Goal: Task Accomplishment & Management: Complete application form

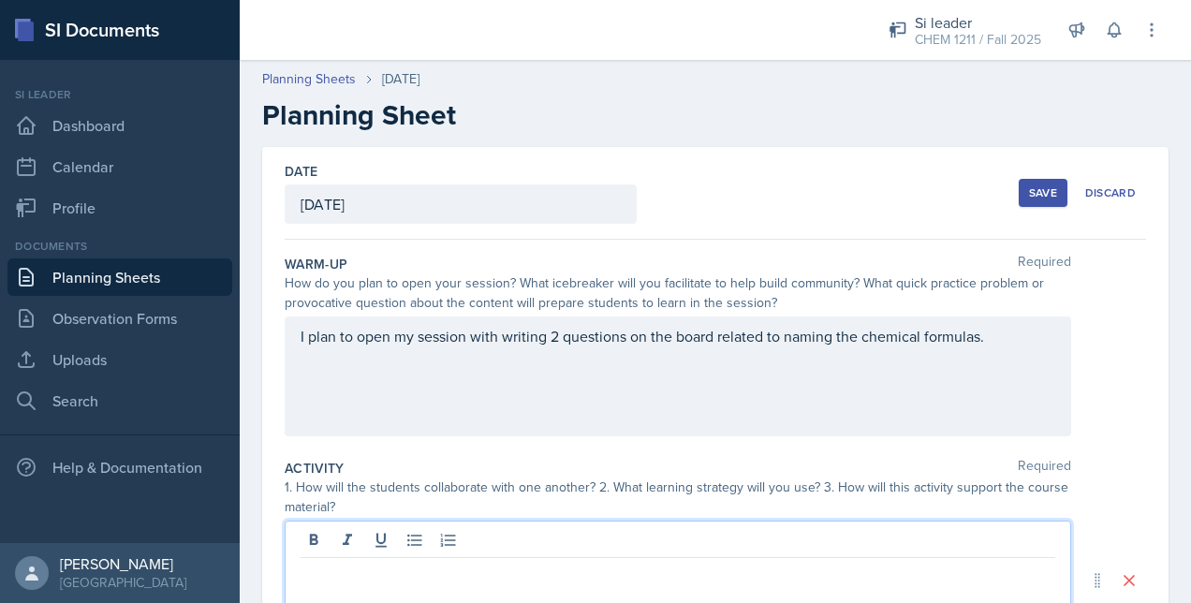
scroll to position [212, 0]
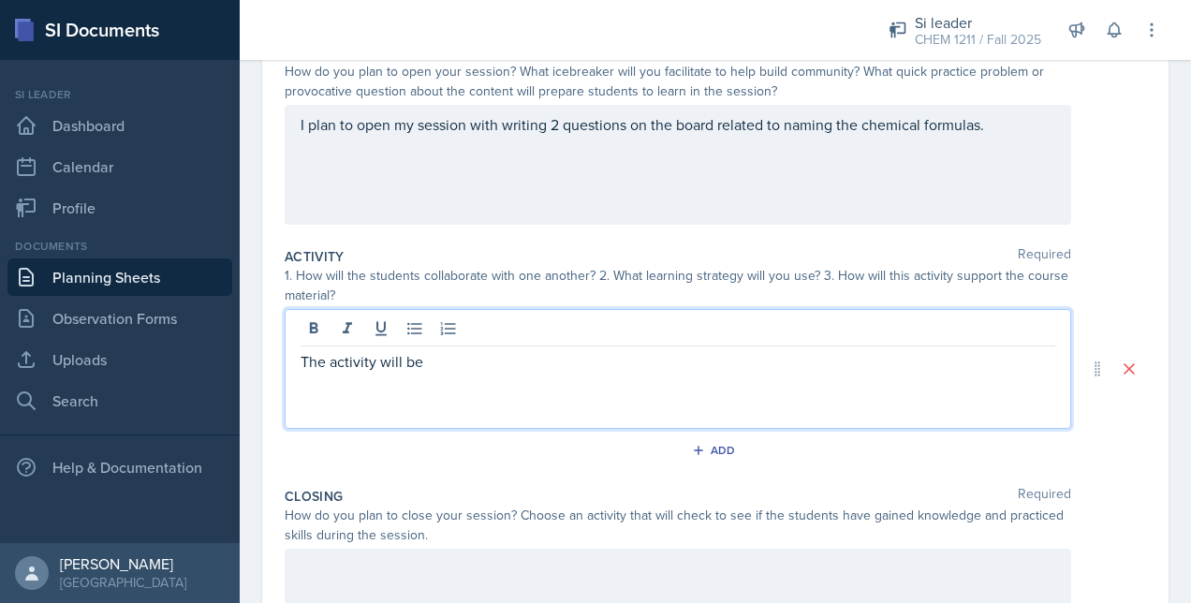
click at [457, 360] on p "The activity will be" at bounding box center [678, 361] width 755 height 22
click at [651, 387] on div "The activity will be sorting activity meaning" at bounding box center [678, 369] width 787 height 120
click at [603, 361] on p "The activity will be sorting activity, meaning" at bounding box center [678, 361] width 755 height 22
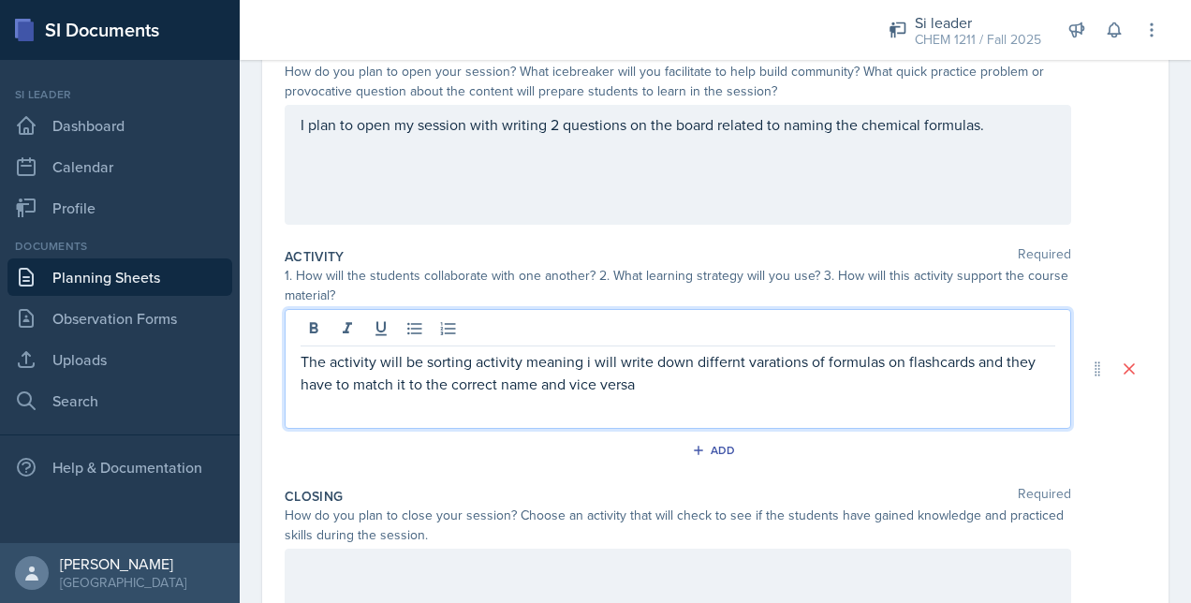
click at [709, 371] on p "The activity will be sorting activity meaning i will write down differnt varati…" at bounding box center [678, 372] width 755 height 45
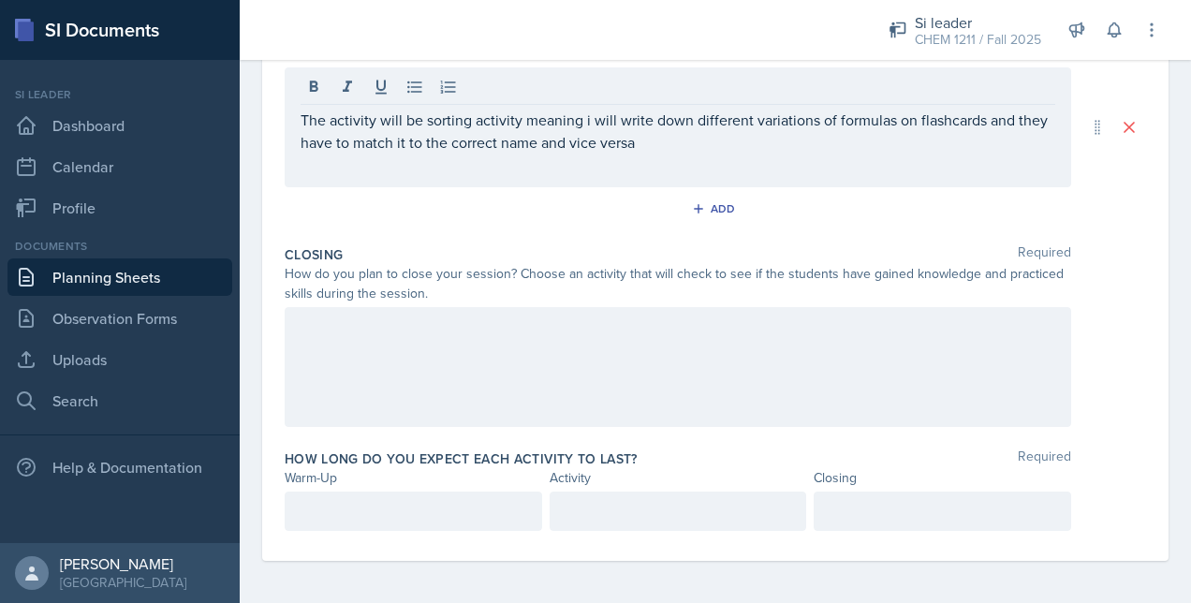
click at [399, 387] on div at bounding box center [678, 367] width 787 height 120
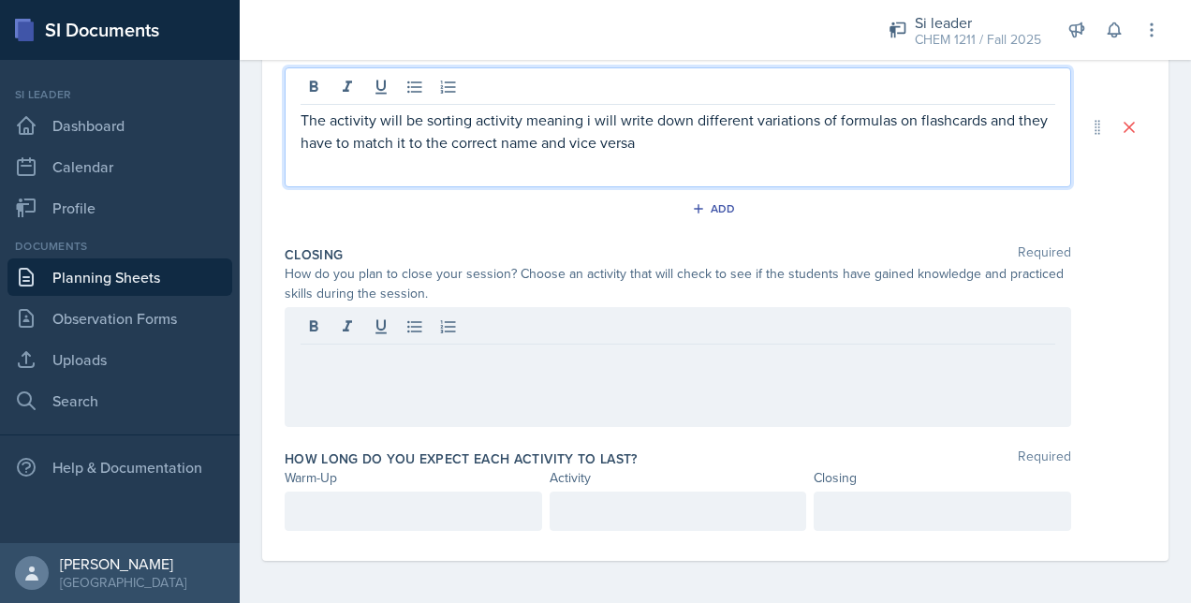
click at [704, 116] on p "The activity will be sorting activity meaning i will write down different varia…" at bounding box center [678, 131] width 755 height 45
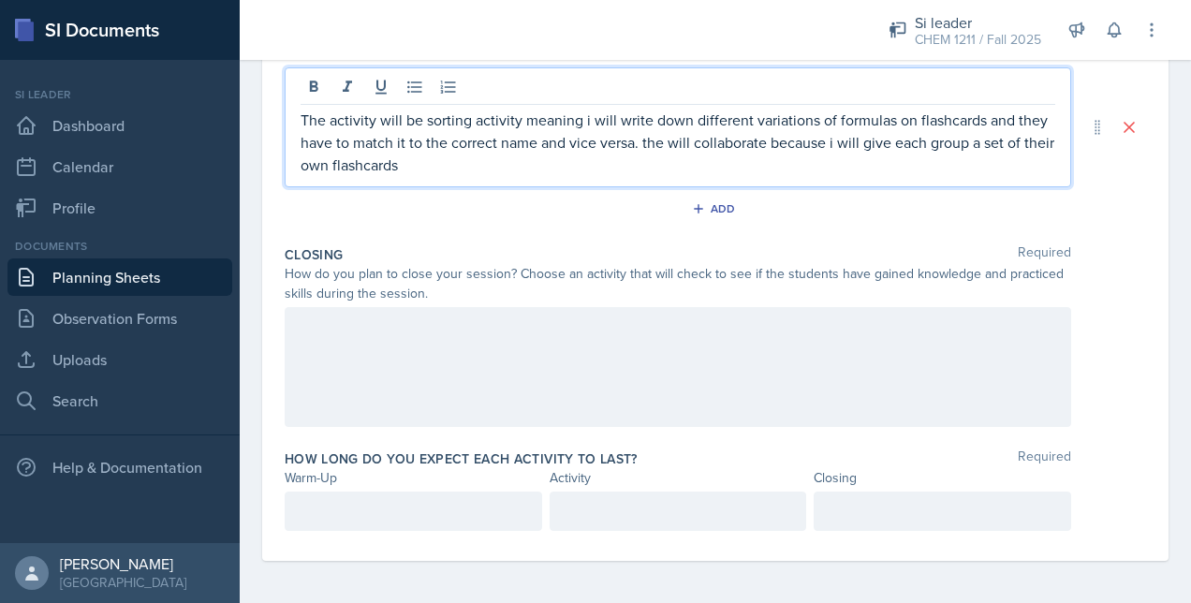
click at [877, 147] on p "The activity will be sorting activity meaning i will write down different varia…" at bounding box center [678, 142] width 755 height 67
click at [870, 140] on p "The activity will be sorting activity meaning i will write down different varia…" at bounding box center [678, 142] width 755 height 67
click at [382, 157] on p "The activity will be sorting activity meaning i will write down different varia…" at bounding box center [678, 142] width 755 height 67
click at [425, 332] on div at bounding box center [678, 367] width 787 height 120
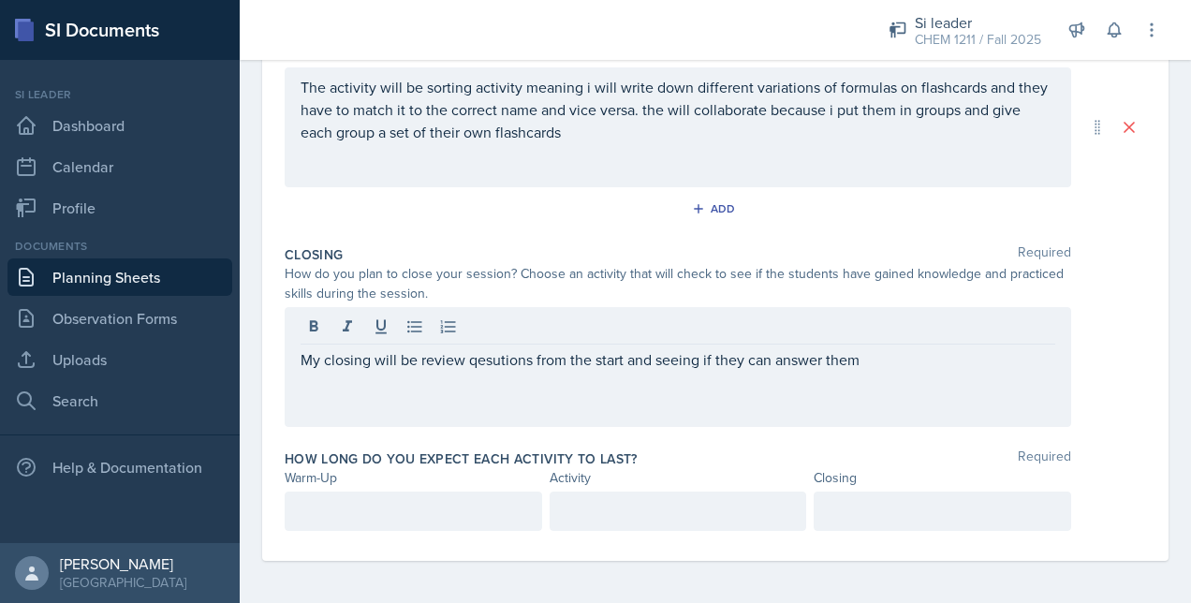
click at [496, 377] on div "My closing will be review qesutions from the start and seeing if they can answe…" at bounding box center [678, 367] width 787 height 120
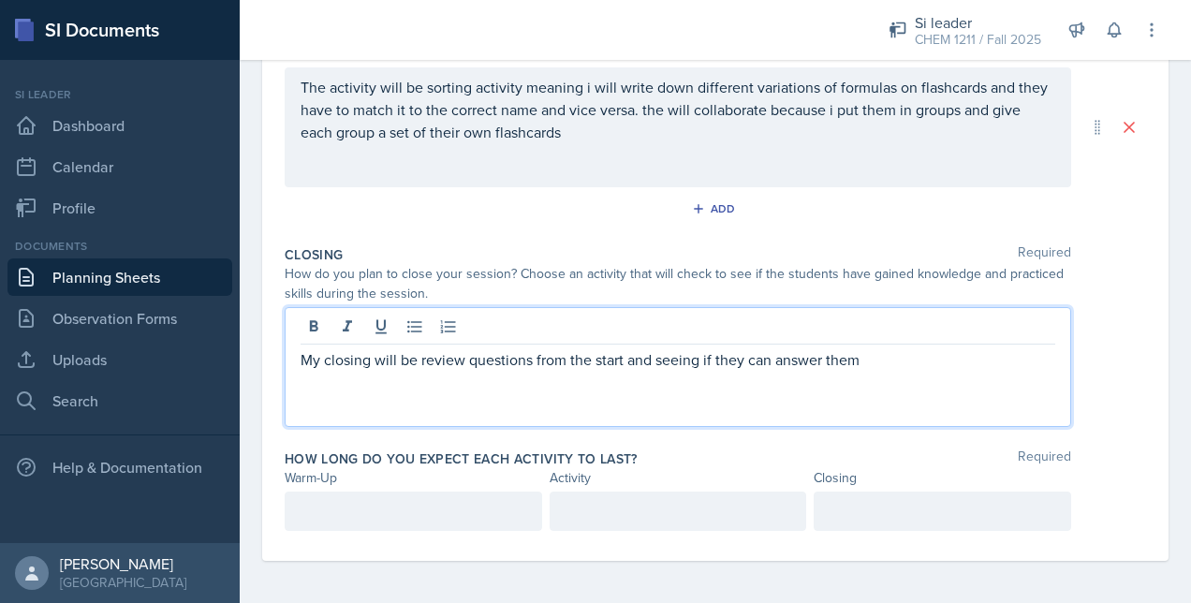
click at [893, 384] on div "My closing will be review questions from the start and seeing if they can answe…" at bounding box center [678, 367] width 787 height 120
click at [837, 344] on div "My closing will be review questions from the start and seeing if they can answe…" at bounding box center [678, 367] width 787 height 120
click at [805, 354] on p "My closing will be review questions from the start and seeing if they can answe…" at bounding box center [678, 359] width 755 height 22
click at [860, 352] on p "My closing will be review questions from the start and seeing if they can answe…" at bounding box center [678, 359] width 755 height 22
click at [996, 361] on p "My closing will be review questions from the start and seeing if they can answe…" at bounding box center [678, 359] width 755 height 22
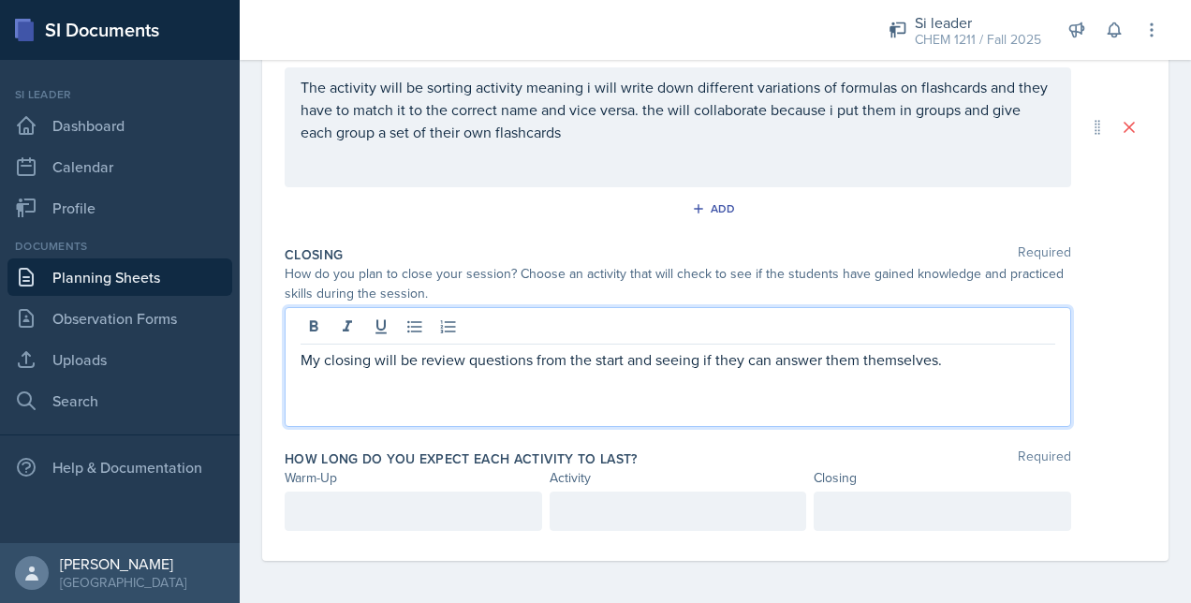
click at [485, 496] on div at bounding box center [414, 511] width 258 height 39
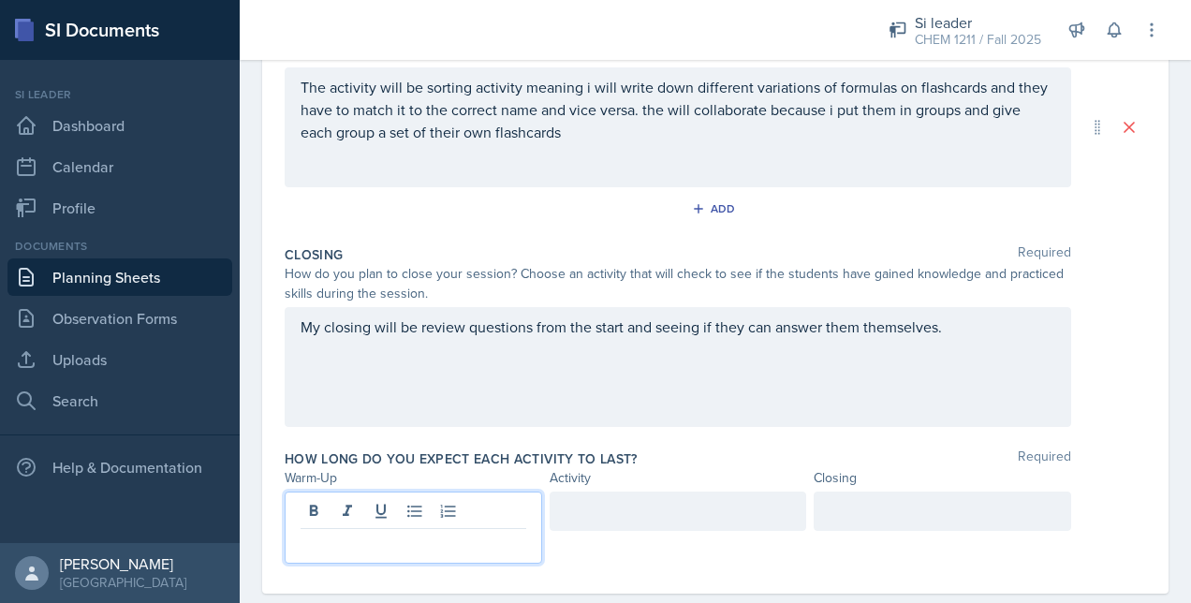
scroll to position [486, 0]
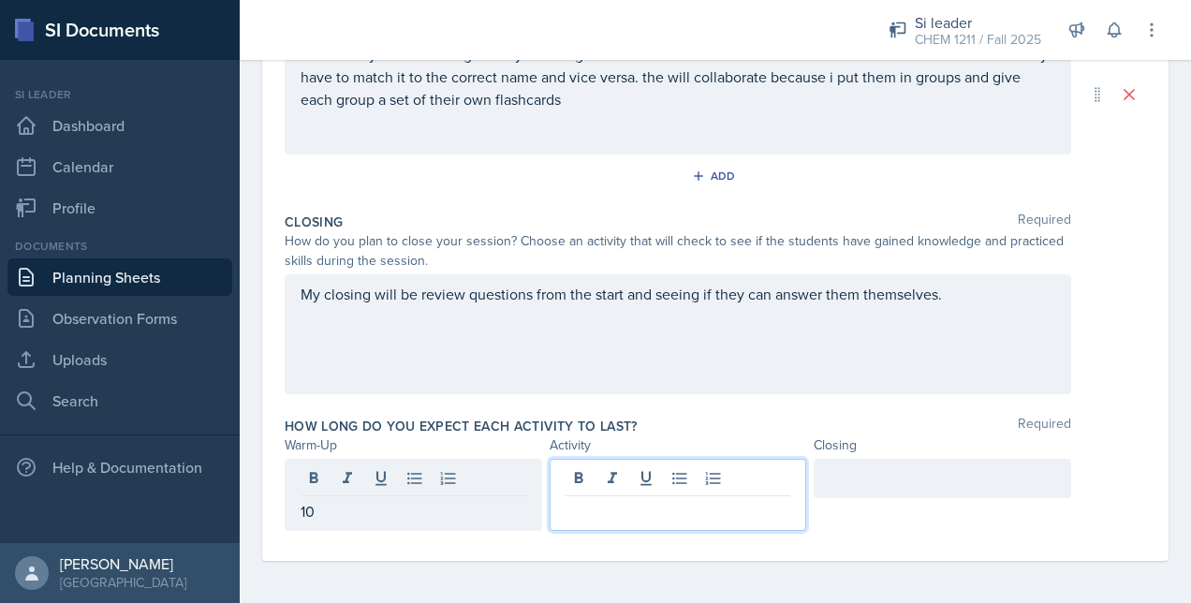
click at [621, 474] on div at bounding box center [679, 495] width 258 height 72
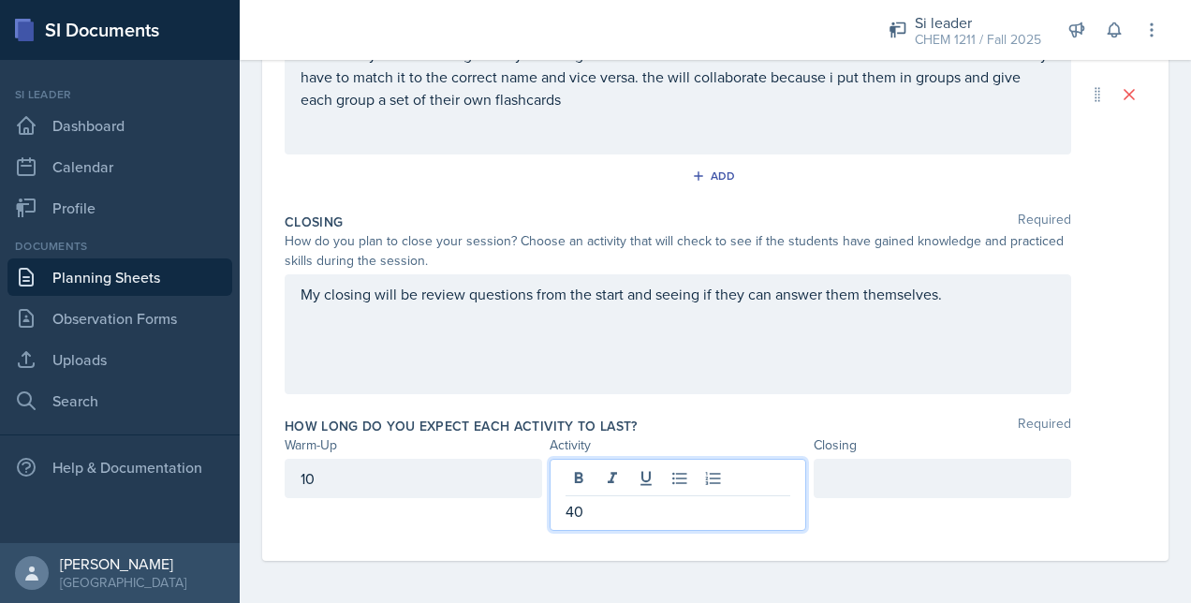
click at [848, 476] on div at bounding box center [943, 478] width 258 height 39
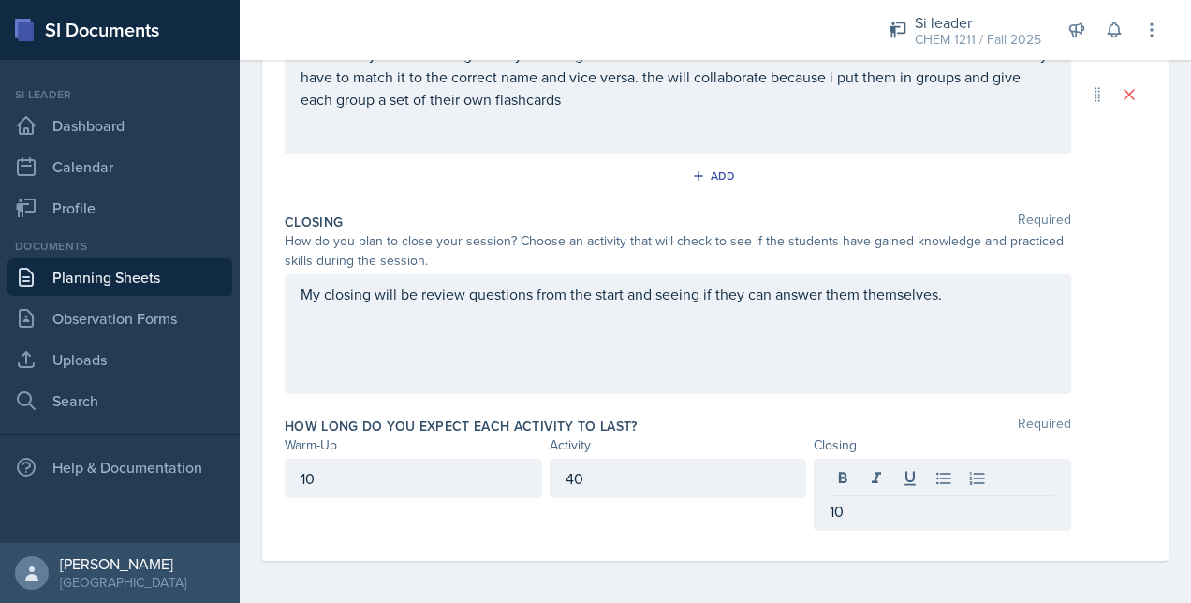
click at [971, 315] on div "My closing will be review questions from the start and seeing if they can answe…" at bounding box center [678, 334] width 787 height 120
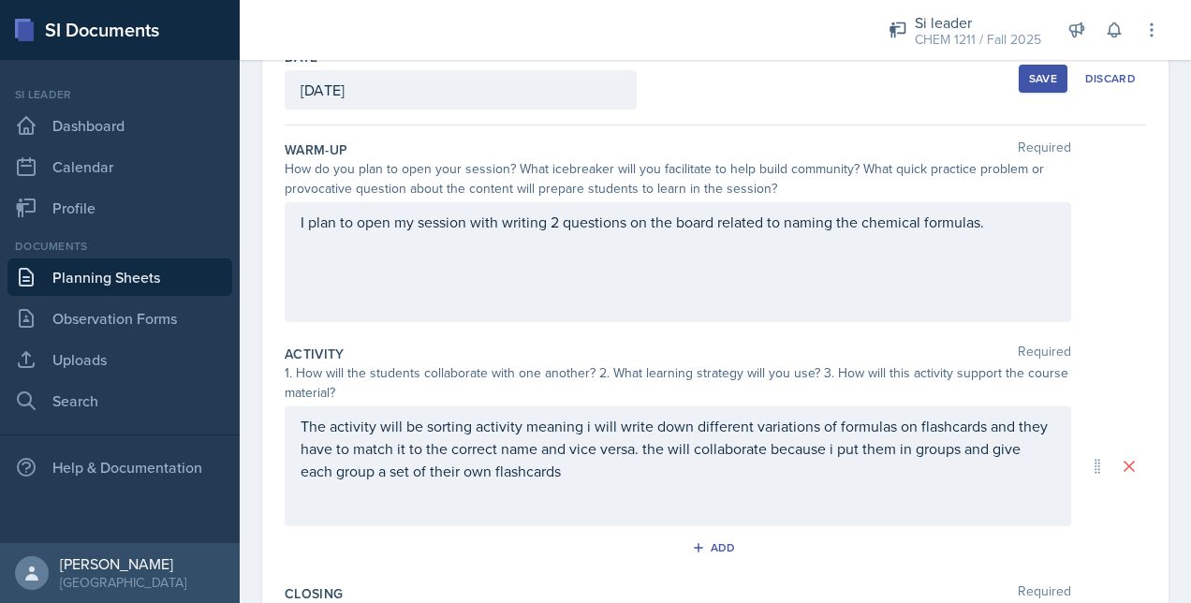
scroll to position [0, 0]
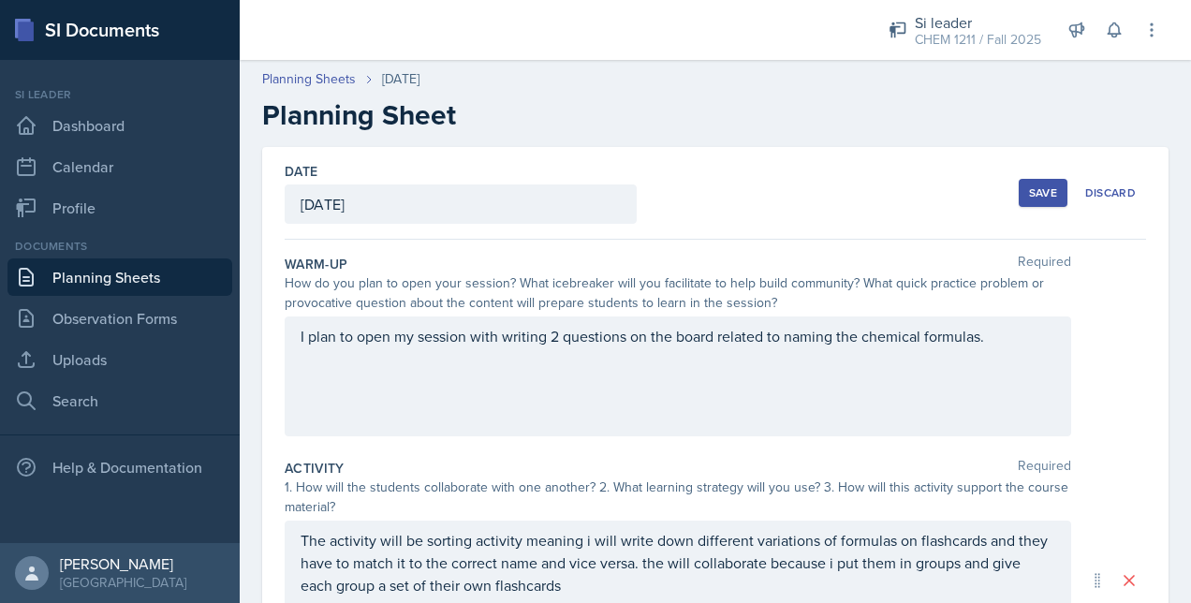
click at [1024, 182] on button "Save" at bounding box center [1043, 193] width 49 height 28
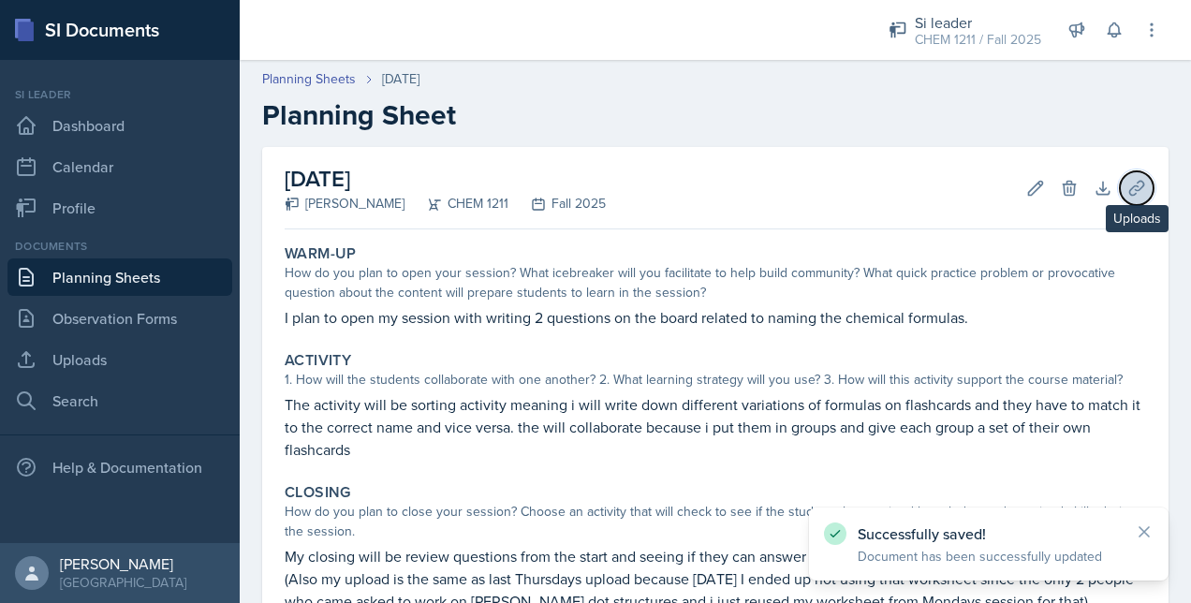
click at [1127, 184] on icon at bounding box center [1136, 188] width 19 height 19
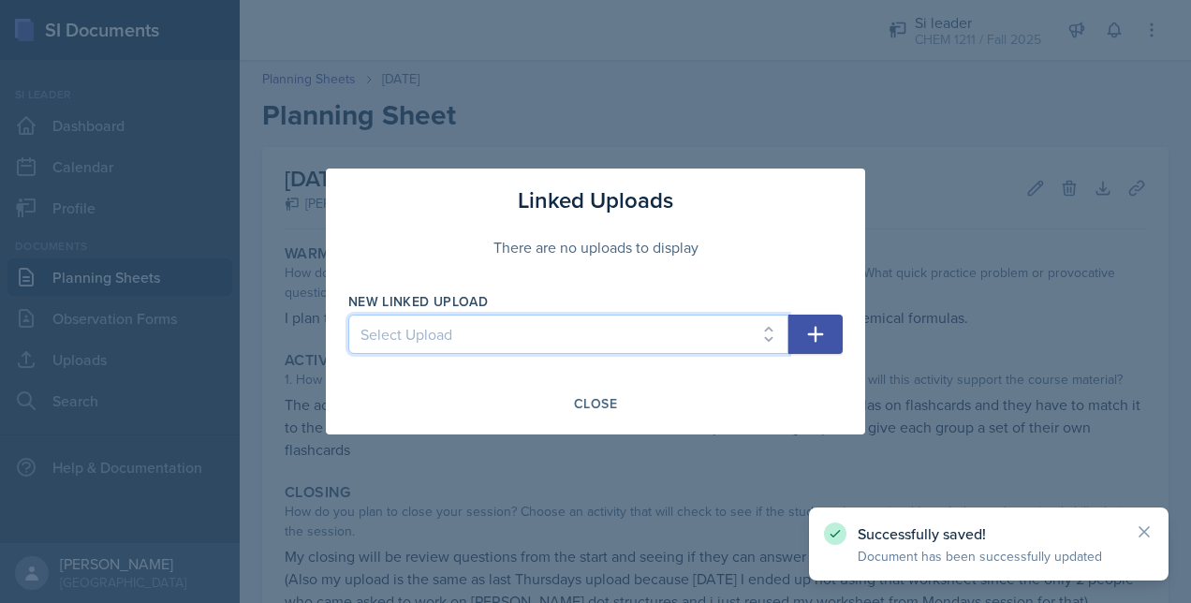
click at [524, 339] on select "Select Upload Metacognitito Si traning assigment SI session worksheet [DATE] SI…" at bounding box center [568, 334] width 440 height 39
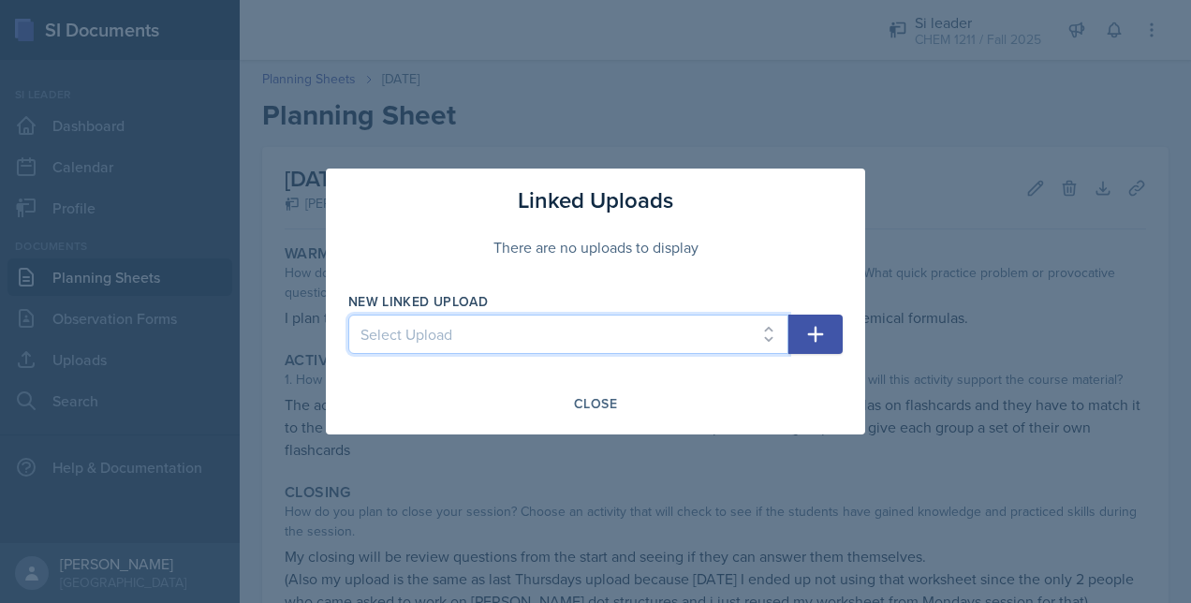
select select "8f299ec6-52aa-44c7-8624-923685997e49"
click at [348, 315] on select "Select Upload Metacognitito Si traning assigment SI session worksheet [DATE] SI…" at bounding box center [568, 334] width 440 height 39
click at [822, 334] on icon "button" at bounding box center [816, 335] width 16 height 16
select select
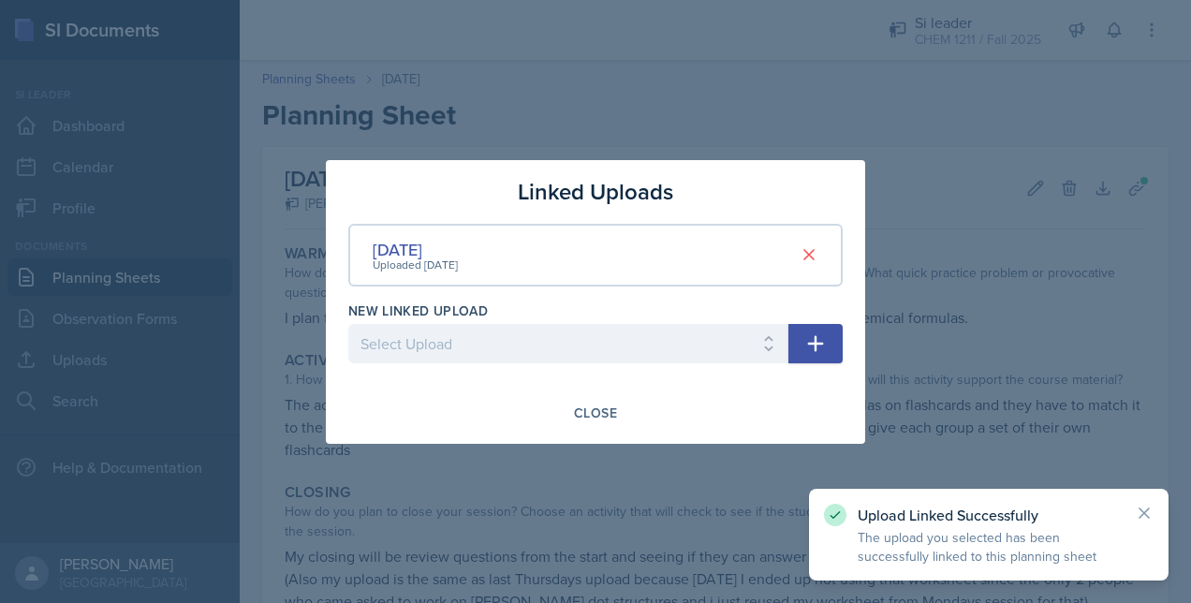
click at [582, 509] on div at bounding box center [595, 301] width 1191 height 603
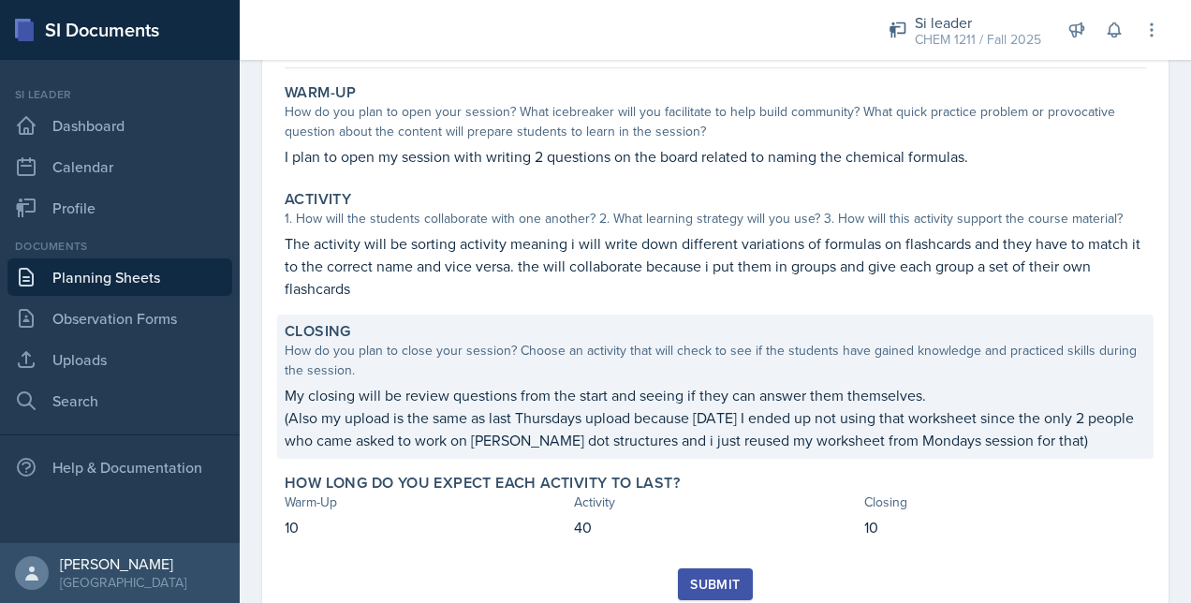
scroll to position [155, 0]
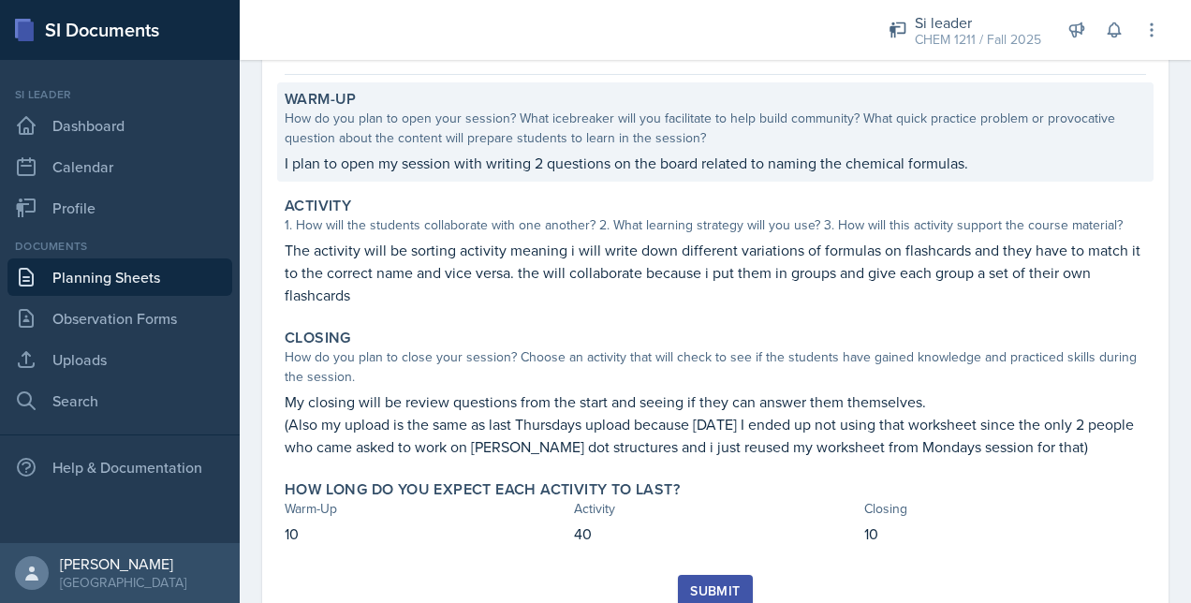
click at [727, 90] on div "Warm-Up" at bounding box center [716, 99] width 862 height 19
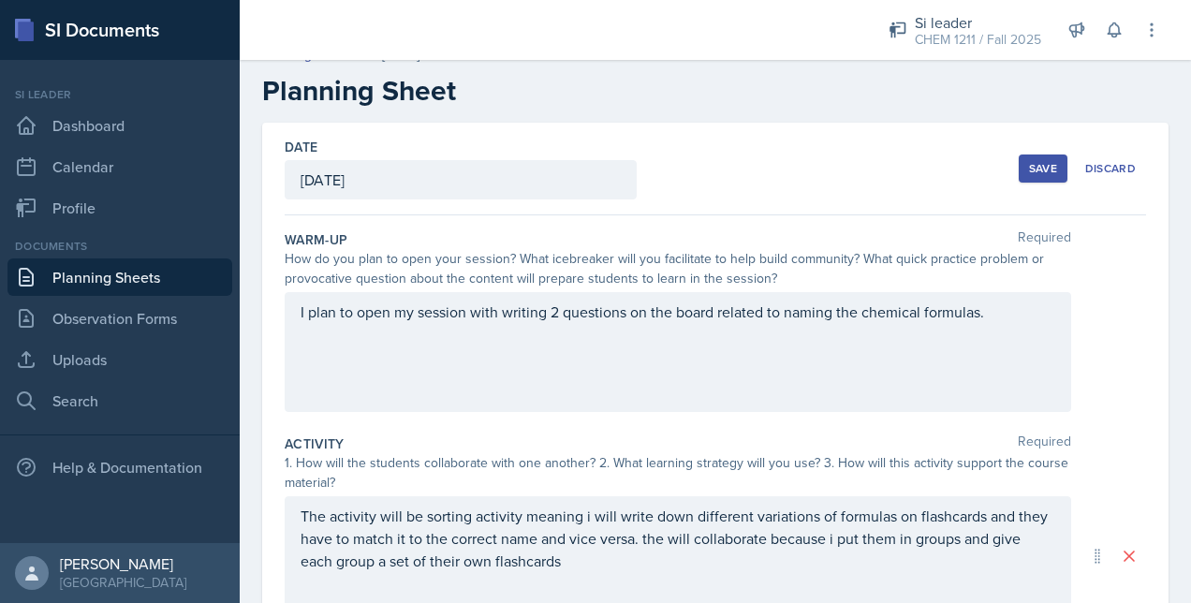
scroll to position [7, 0]
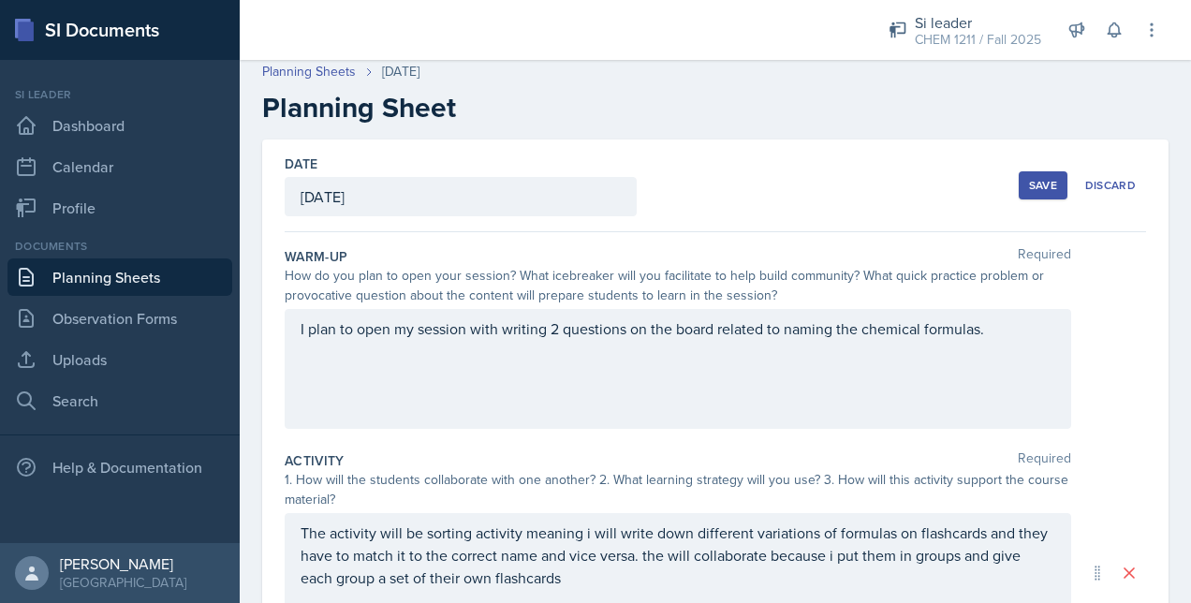
click at [1031, 189] on div "Save" at bounding box center [1043, 185] width 28 height 15
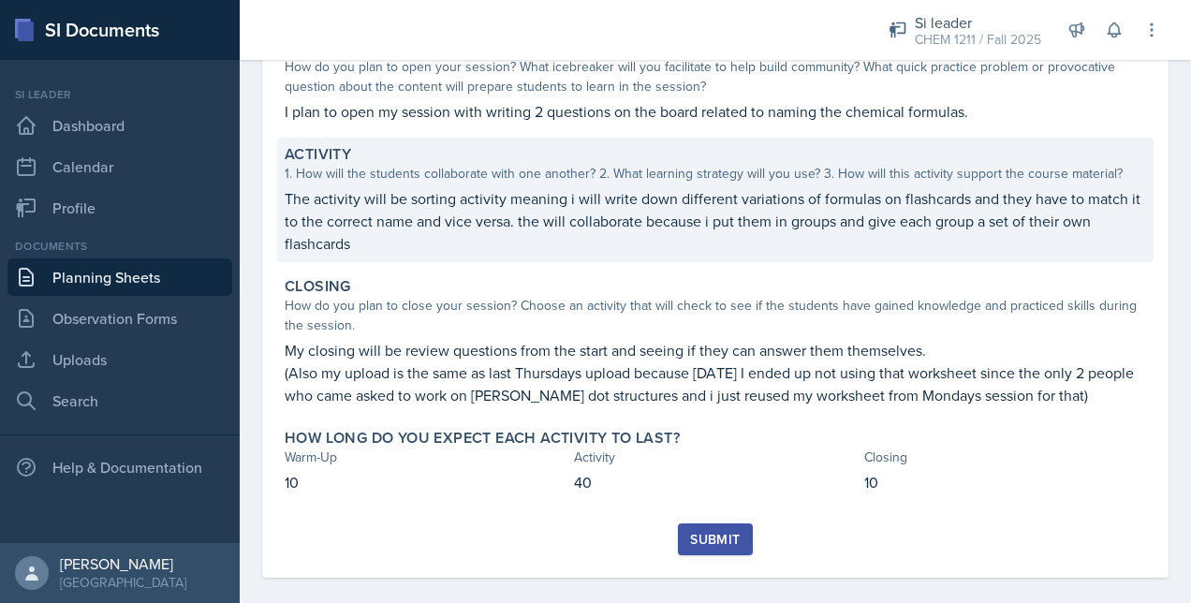
scroll to position [205, 0]
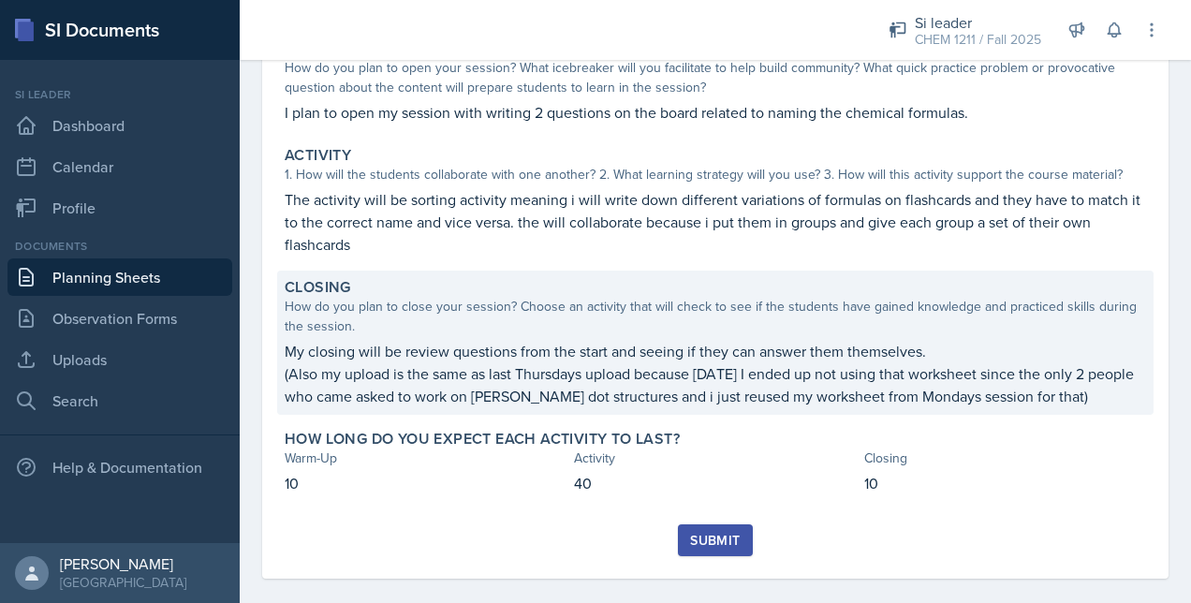
click at [712, 391] on p "(Also my upload is the same as last Thursdays upload because [DATE] I ended up …" at bounding box center [716, 384] width 862 height 45
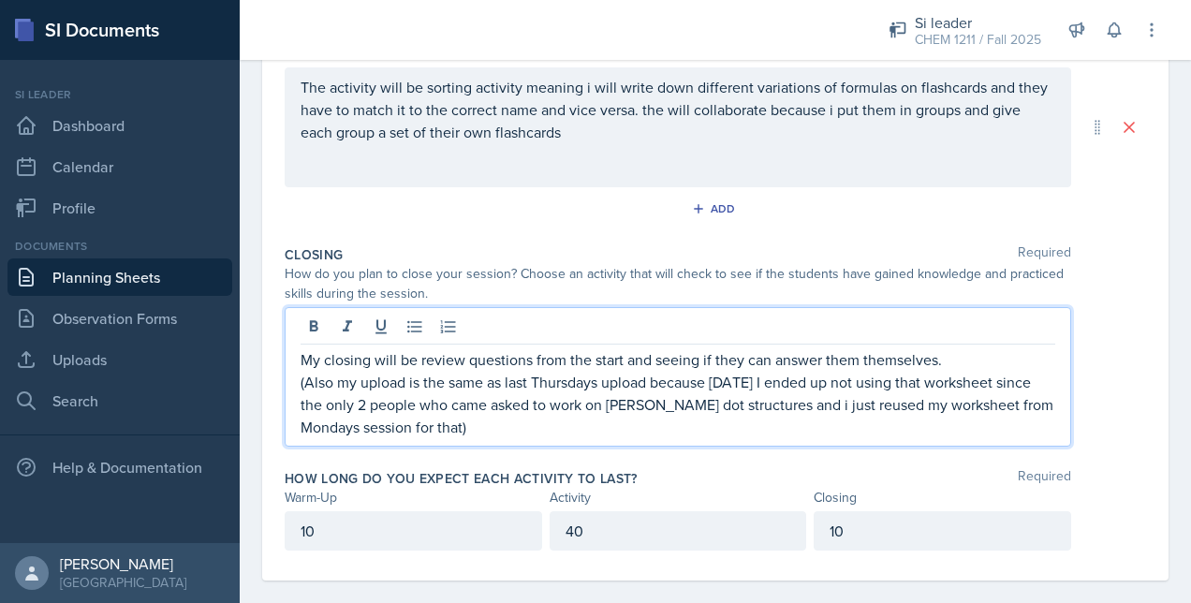
scroll to position [472, 0]
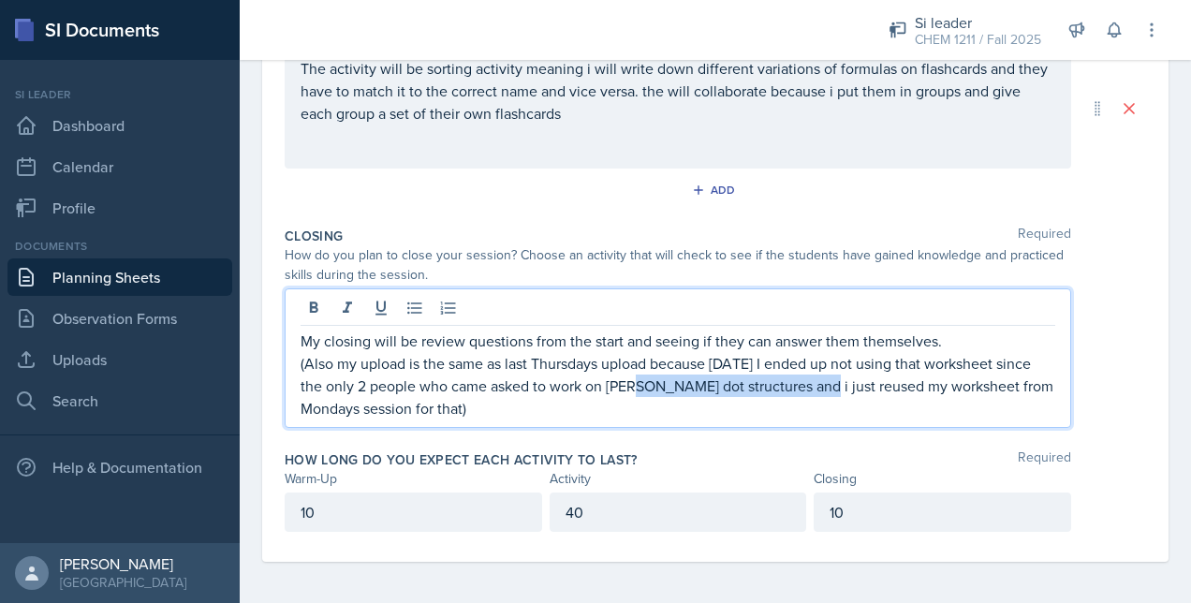
drag, startPoint x: 808, startPoint y: 372, endPoint x: 627, endPoint y: 384, distance: 181.1
click at [627, 384] on p "(Also my upload is the same as last Thursdays upload because [DATE] I ended up …" at bounding box center [678, 385] width 755 height 67
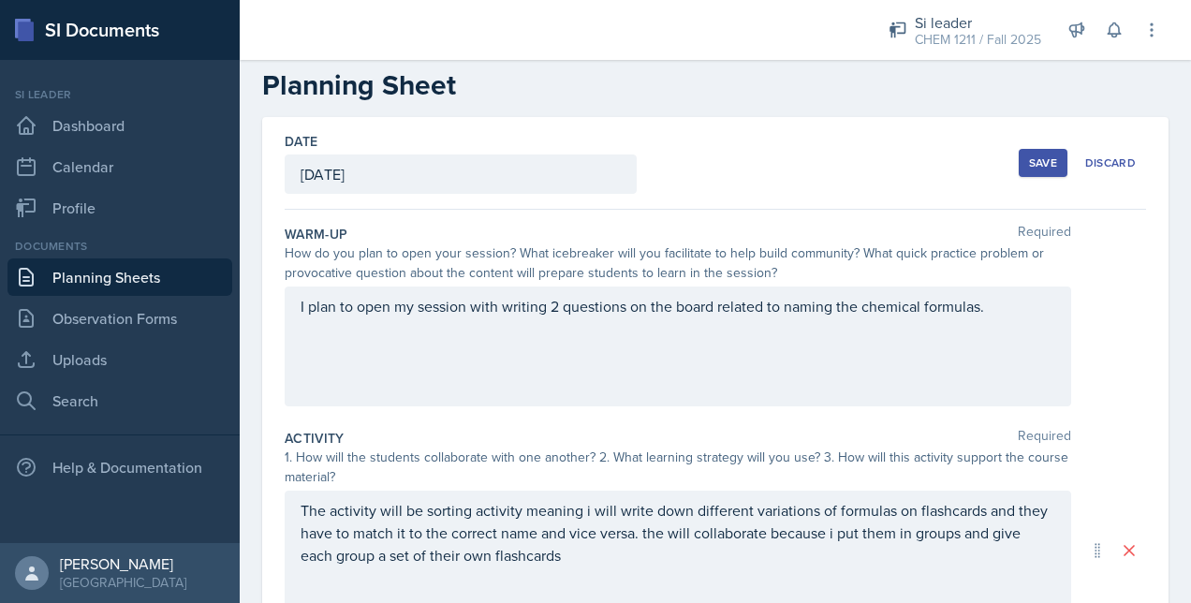
scroll to position [13, 0]
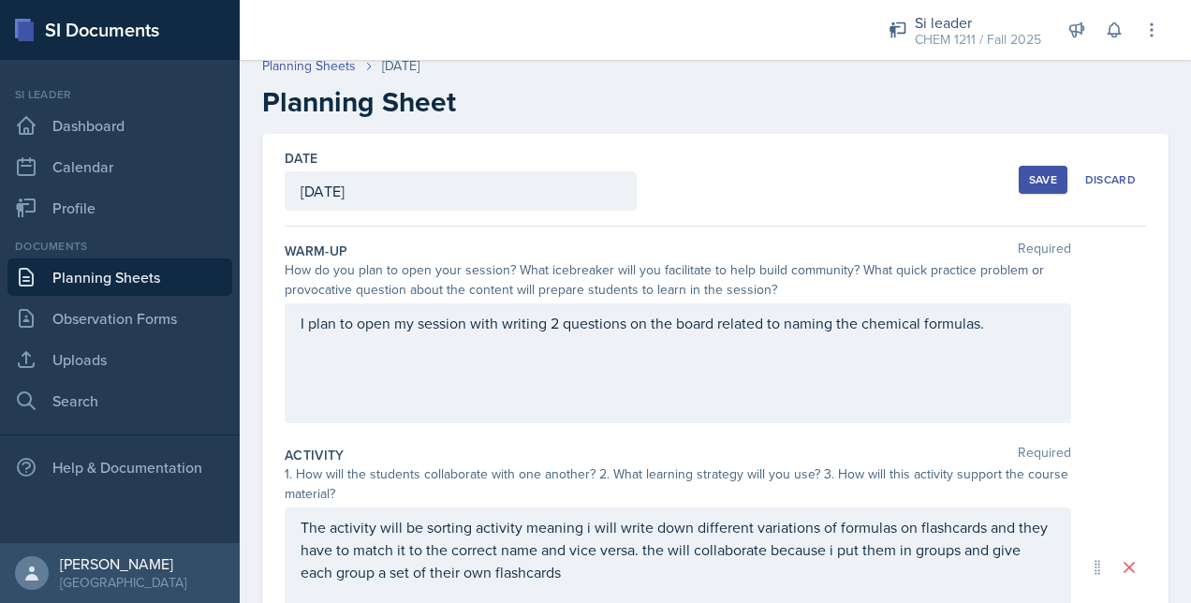
click at [1038, 192] on button "Save" at bounding box center [1043, 180] width 49 height 28
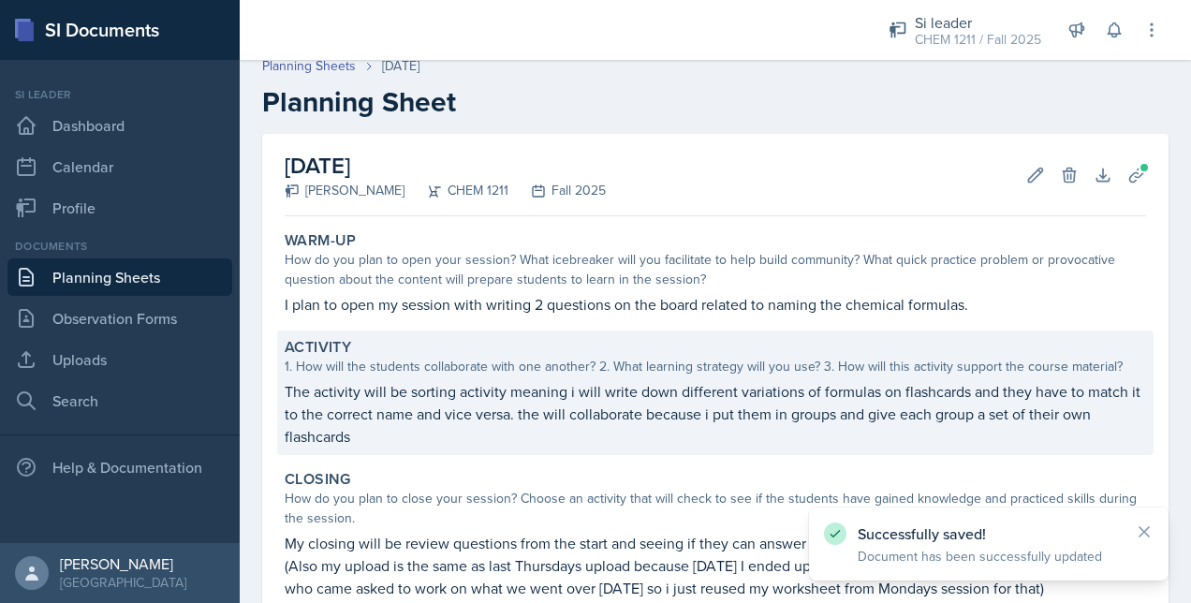
scroll to position [247, 0]
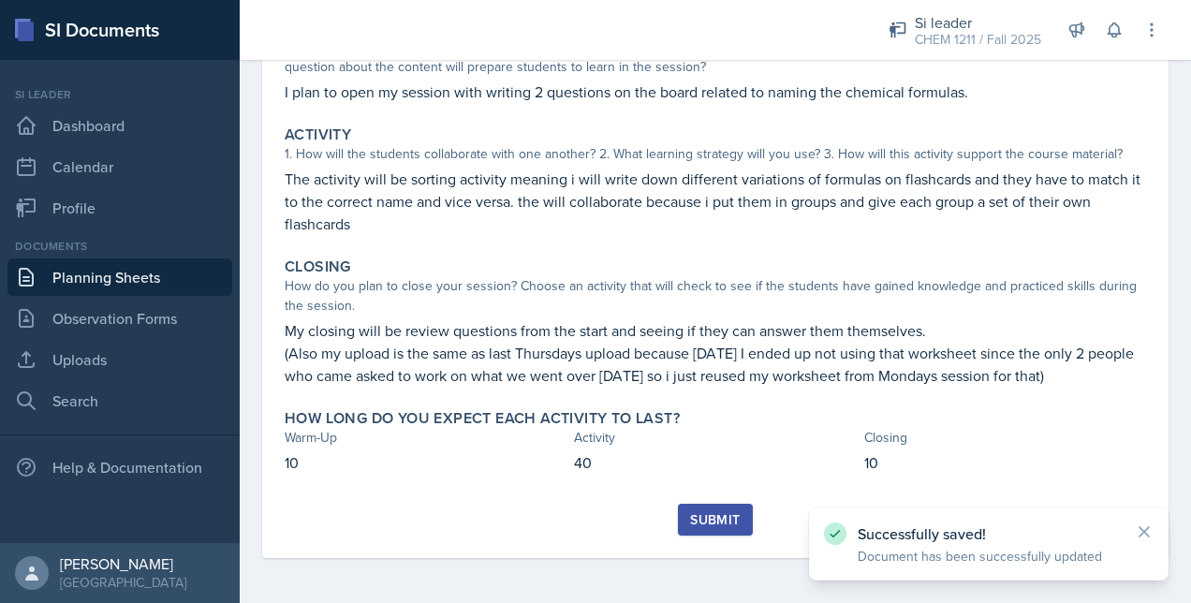
click at [708, 519] on div "Submit" at bounding box center [715, 519] width 50 height 15
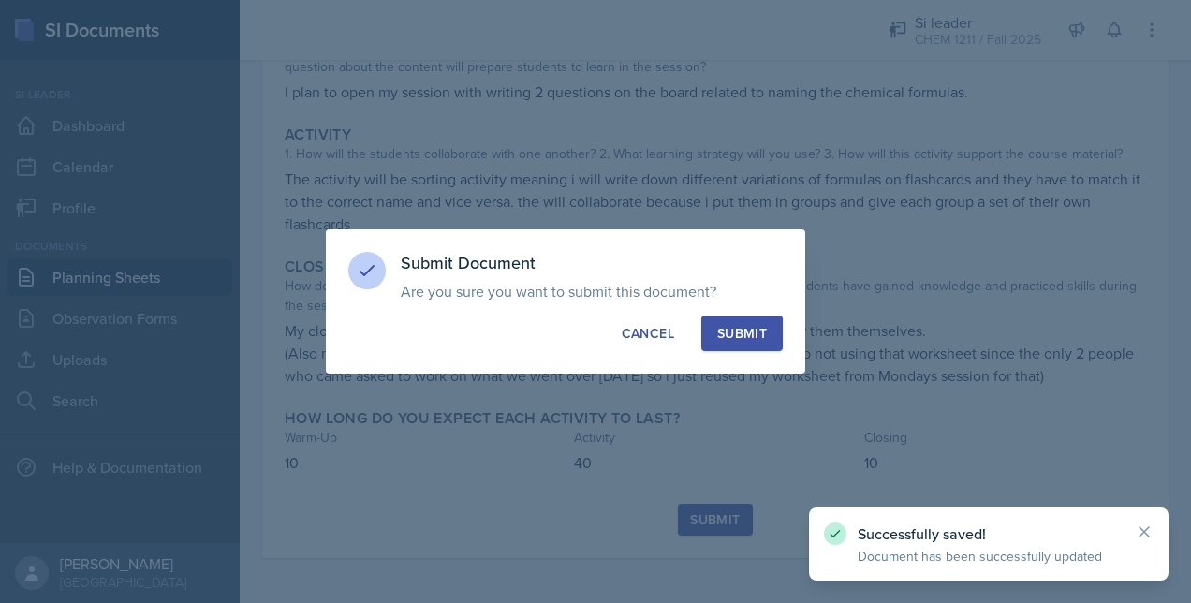
click at [755, 328] on div "Submit" at bounding box center [742, 333] width 50 height 19
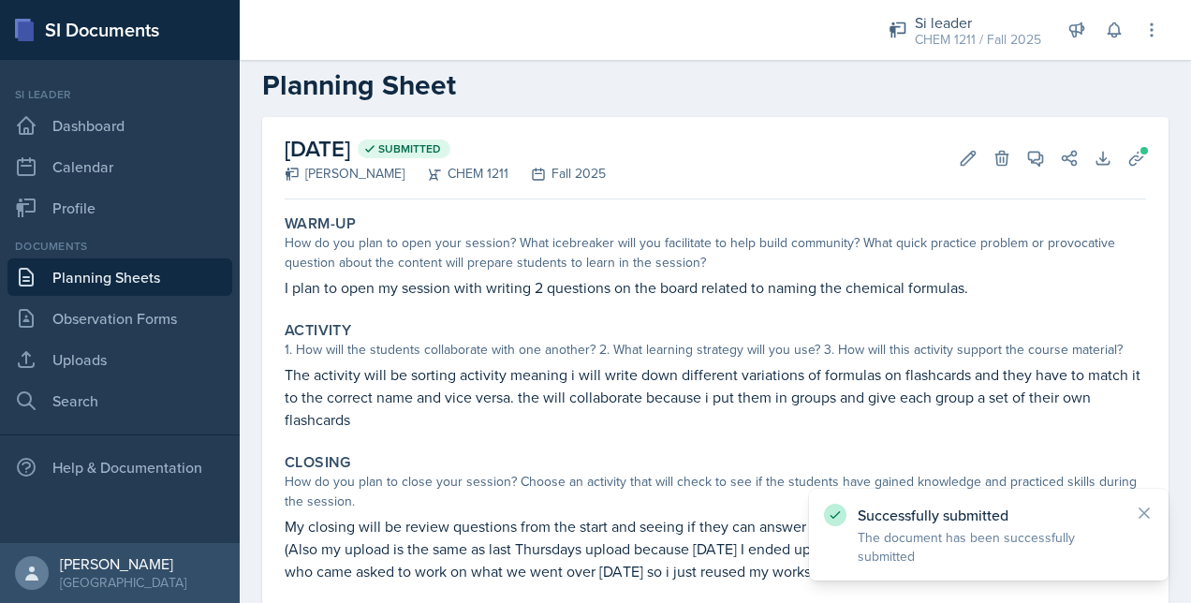
scroll to position [0, 0]
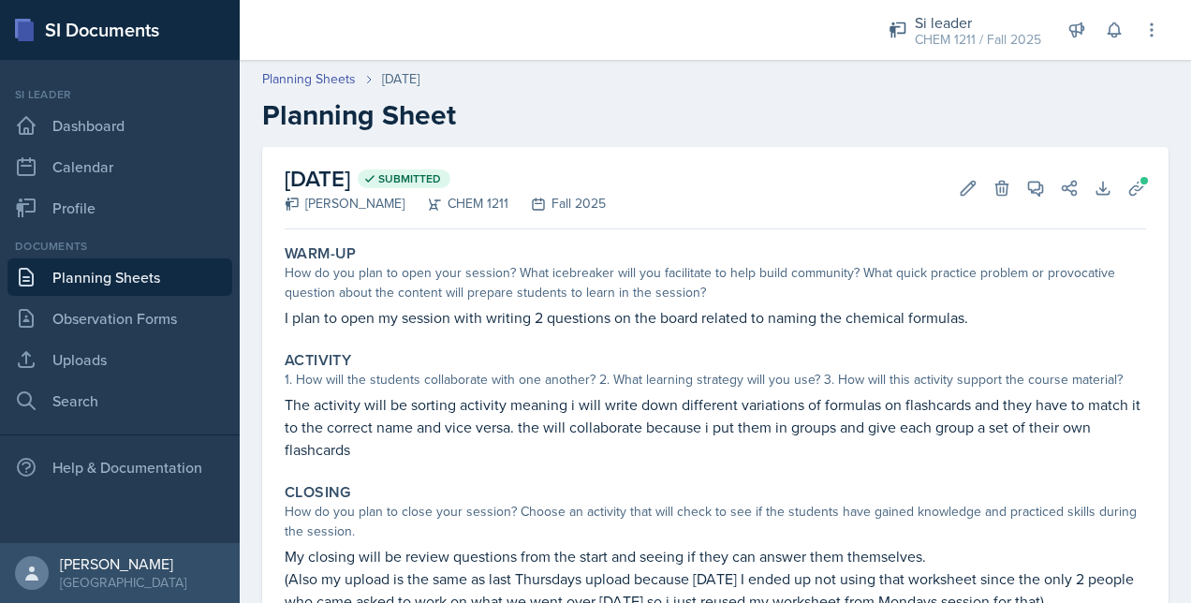
click at [132, 281] on link "Planning Sheets" at bounding box center [119, 276] width 225 height 37
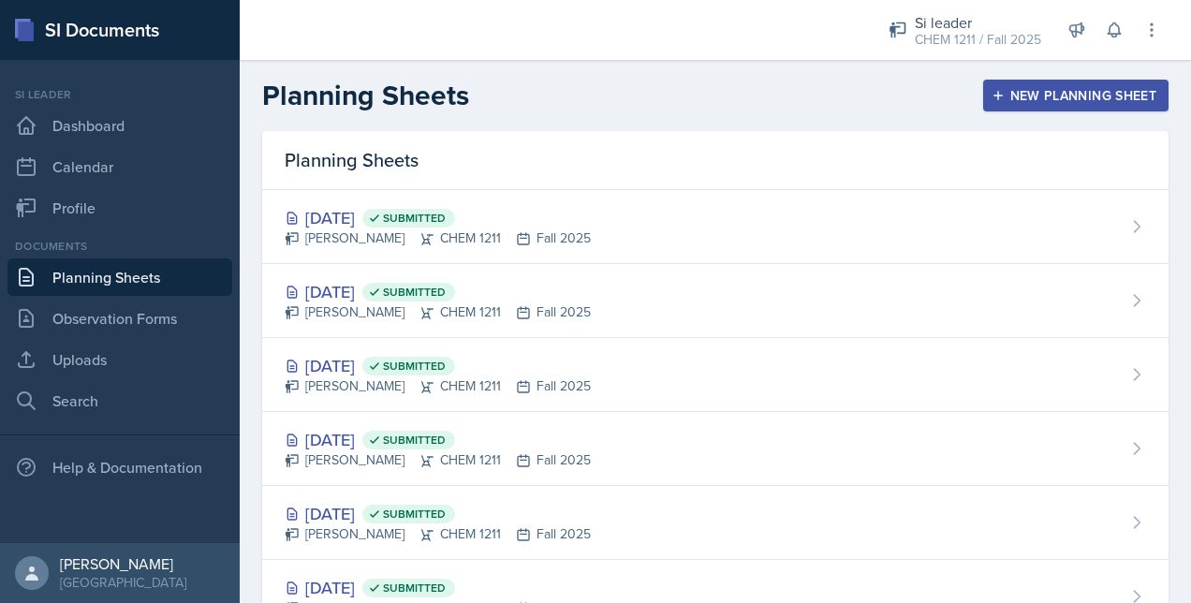
click at [983, 86] on button "New Planning Sheet" at bounding box center [1075, 96] width 185 height 32
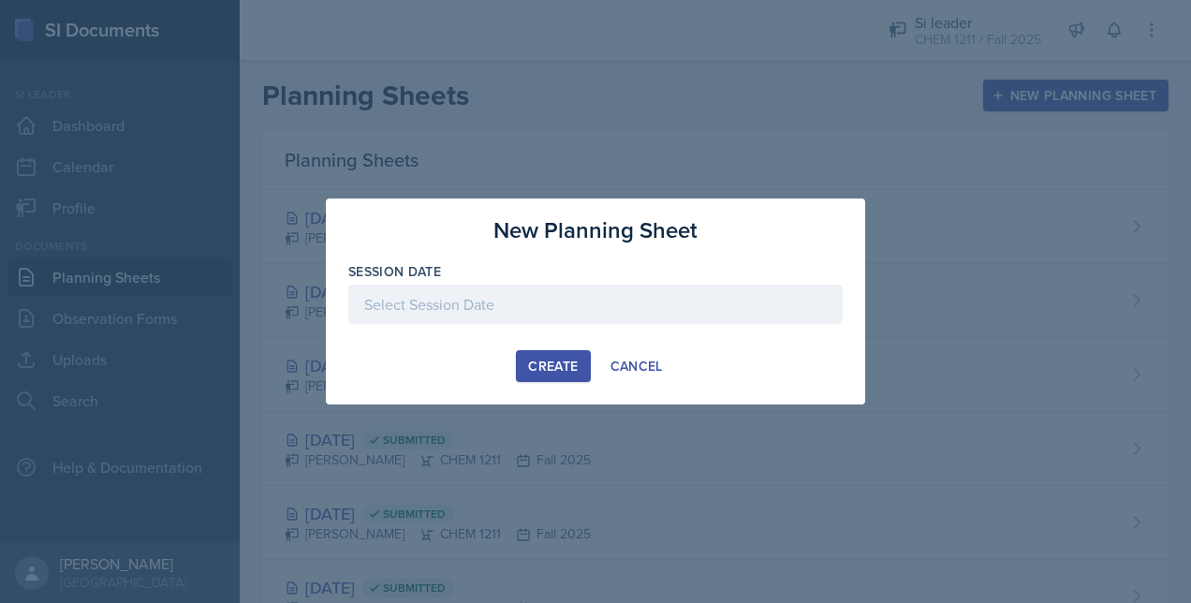
click at [560, 288] on div at bounding box center [595, 304] width 494 height 39
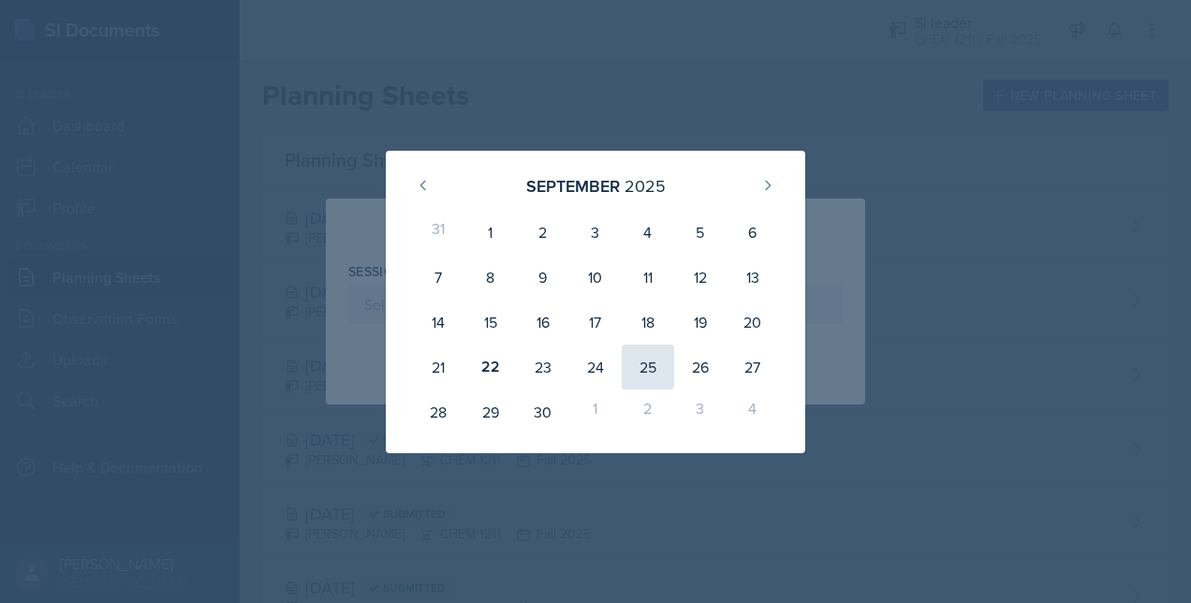
click at [626, 356] on div "25" at bounding box center [648, 367] width 52 height 45
type input "[DATE]"
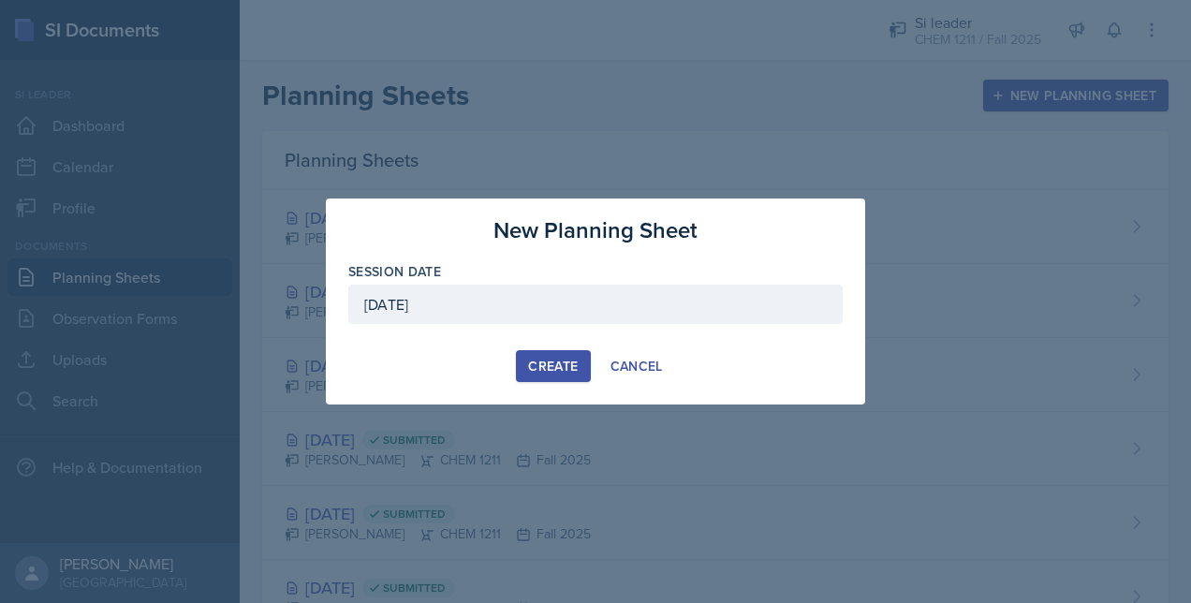
click at [542, 362] on div "Create" at bounding box center [553, 366] width 50 height 15
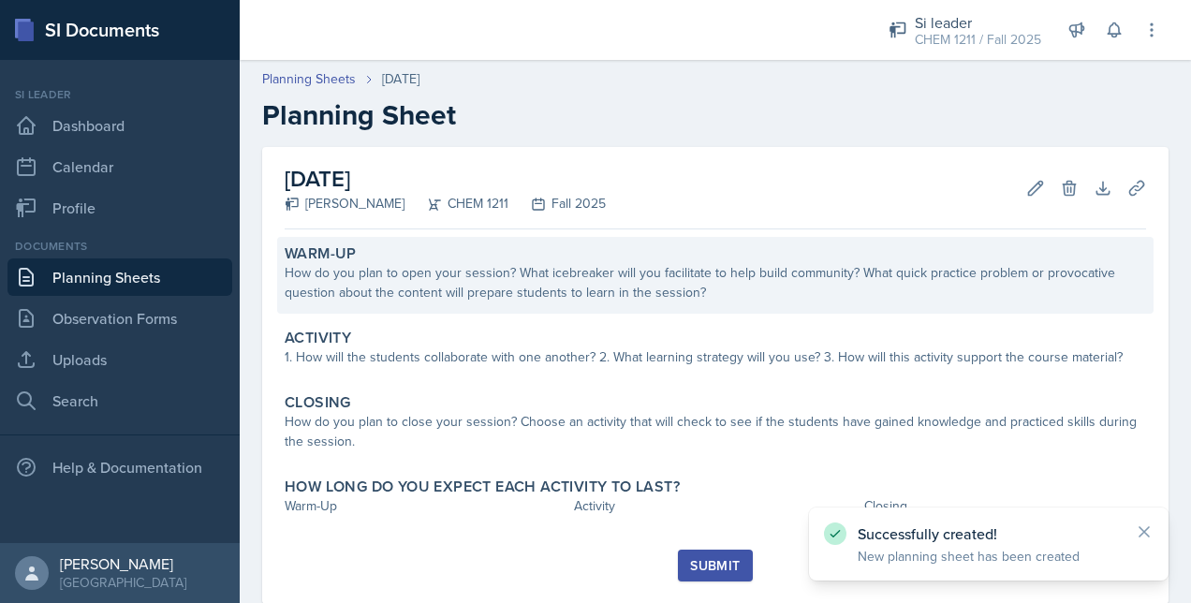
click at [591, 260] on div "Warm-Up" at bounding box center [716, 253] width 862 height 19
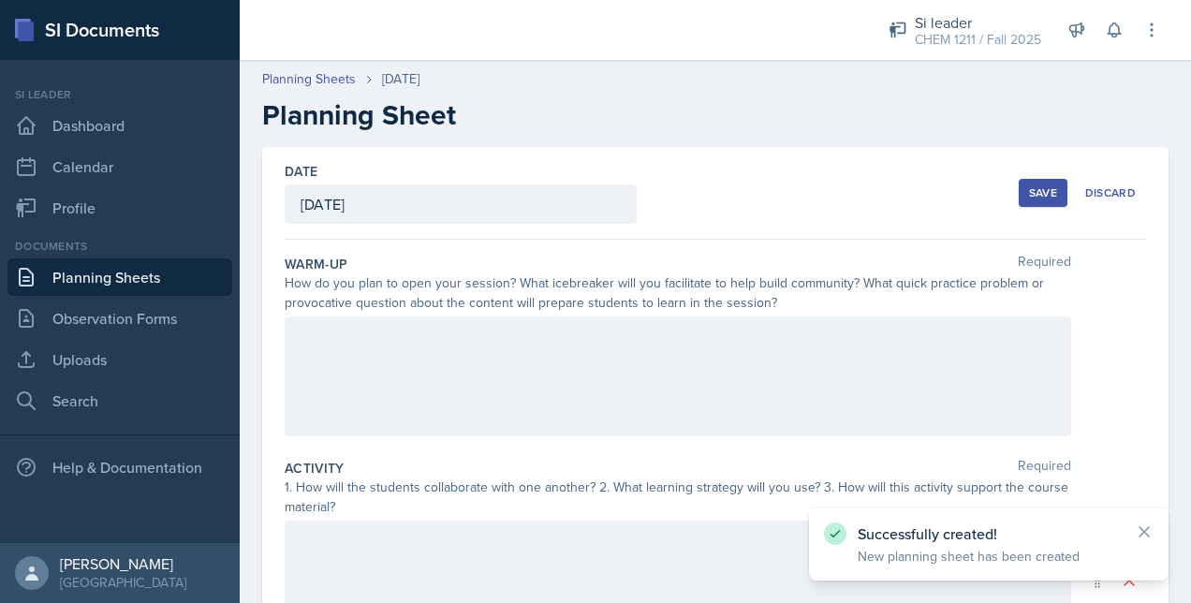
click at [500, 349] on div at bounding box center [678, 377] width 787 height 120
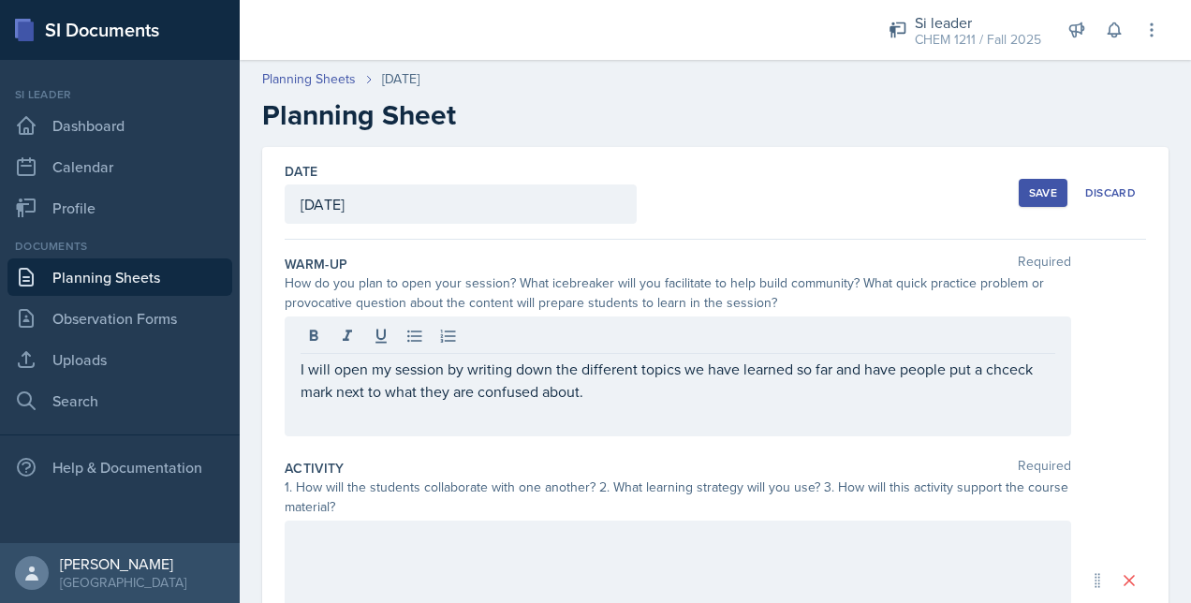
click at [631, 408] on div "I will open my session by writing down the different topics we have learned so …" at bounding box center [678, 377] width 787 height 120
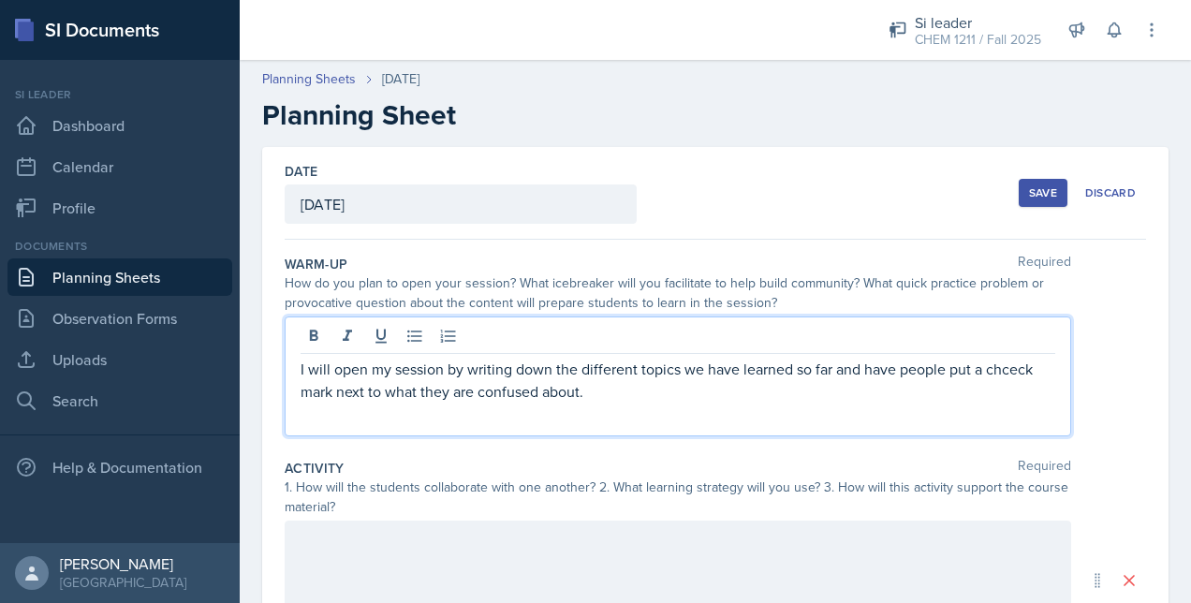
click at [579, 393] on p "I will open my session by writing down the different topics we have learned so …" at bounding box center [678, 380] width 755 height 45
click at [594, 393] on p "I will open my session by writing down the different topics we have learned so …" at bounding box center [678, 380] width 755 height 45
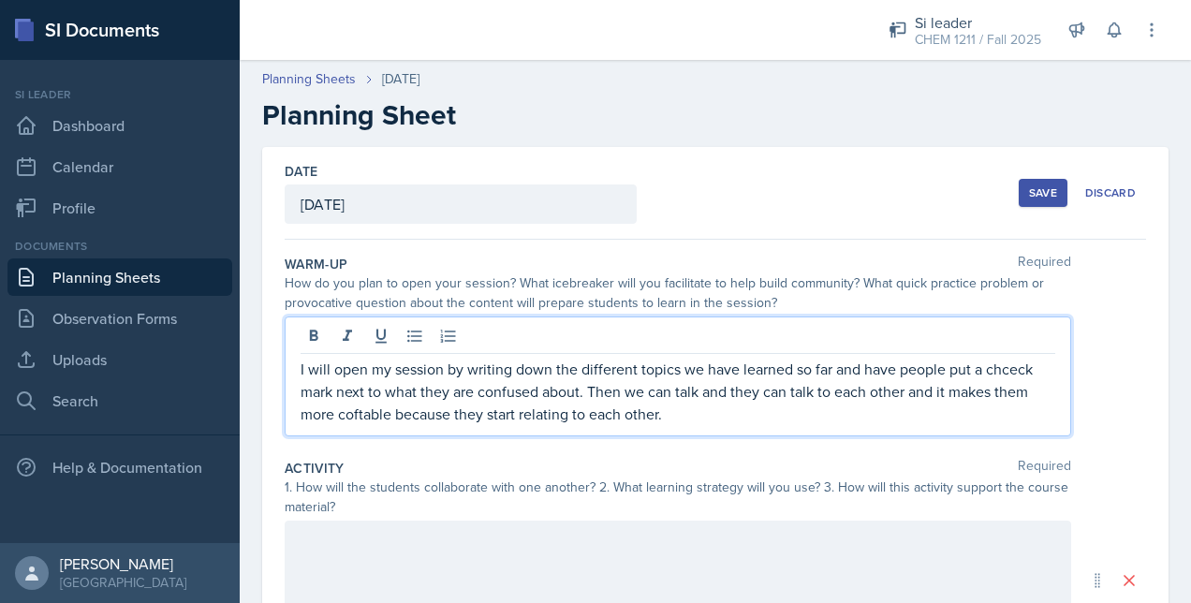
click at [397, 418] on p "I will open my session by writing down the different topics we have learned so …" at bounding box center [678, 391] width 755 height 67
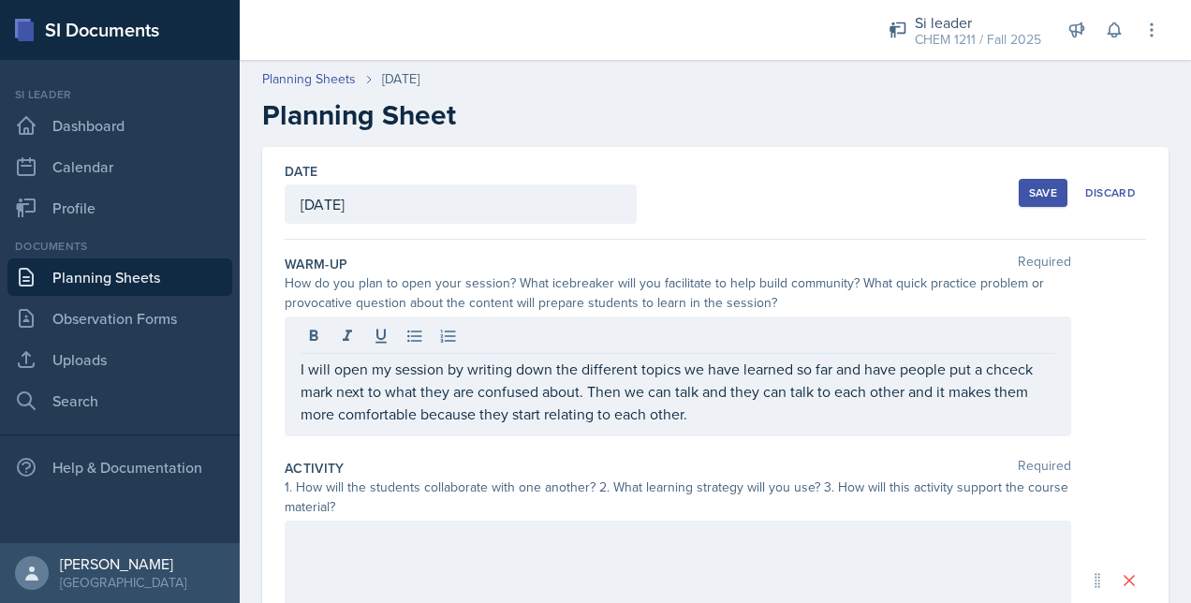
click at [1011, 343] on div at bounding box center [678, 338] width 755 height 31
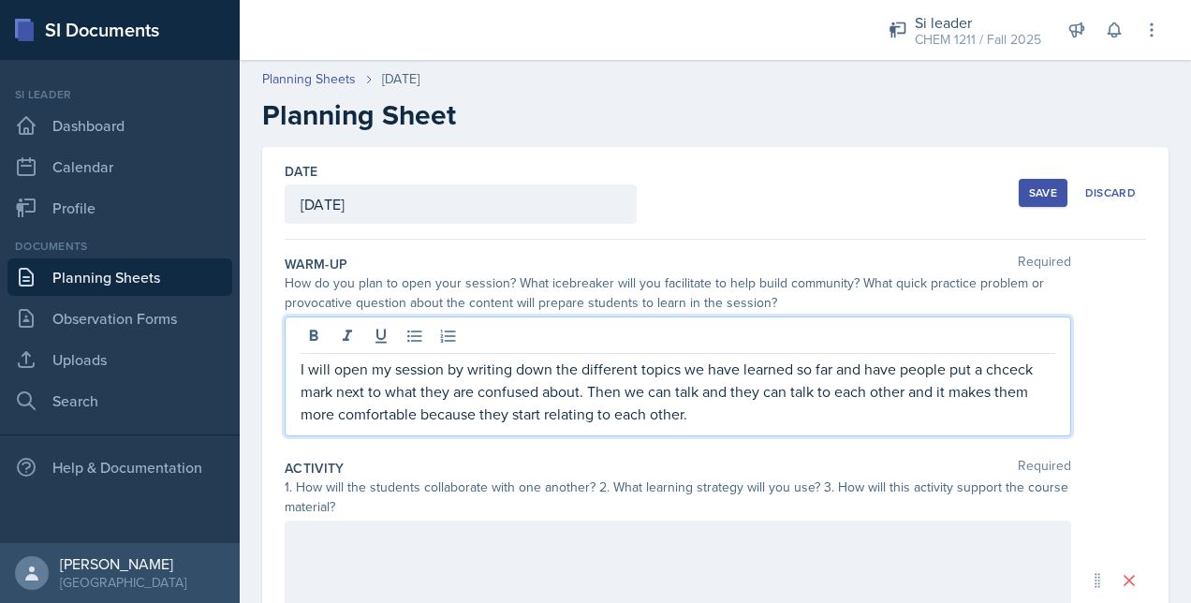
click at [1022, 355] on div "I will open my session by writing down the different topics we have learned so …" at bounding box center [678, 377] width 787 height 120
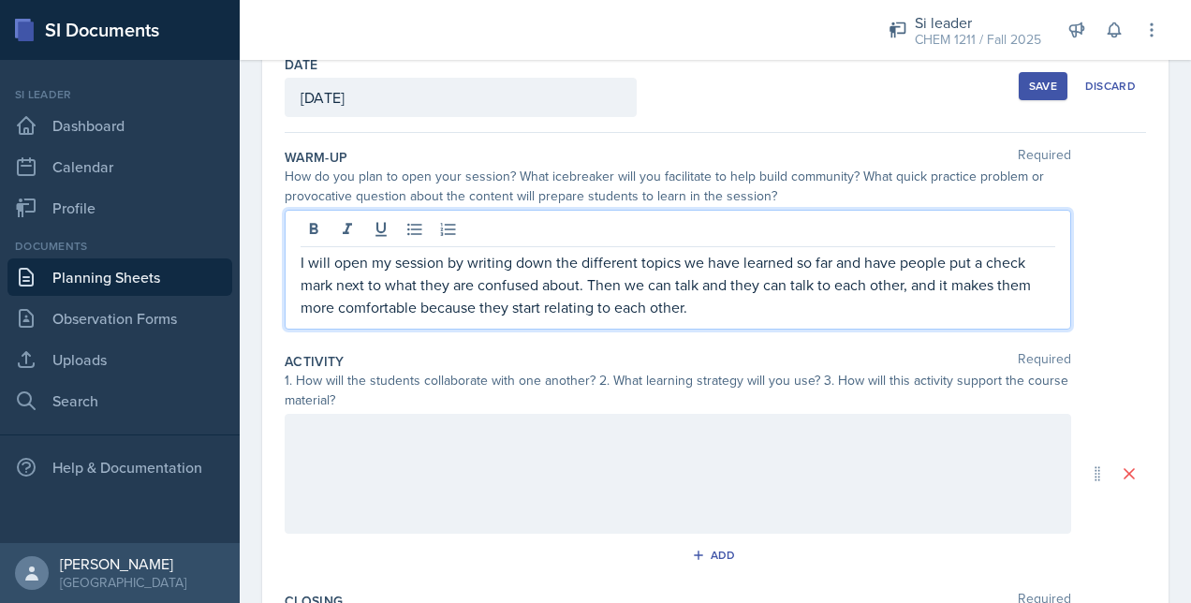
click at [577, 455] on div at bounding box center [678, 474] width 787 height 120
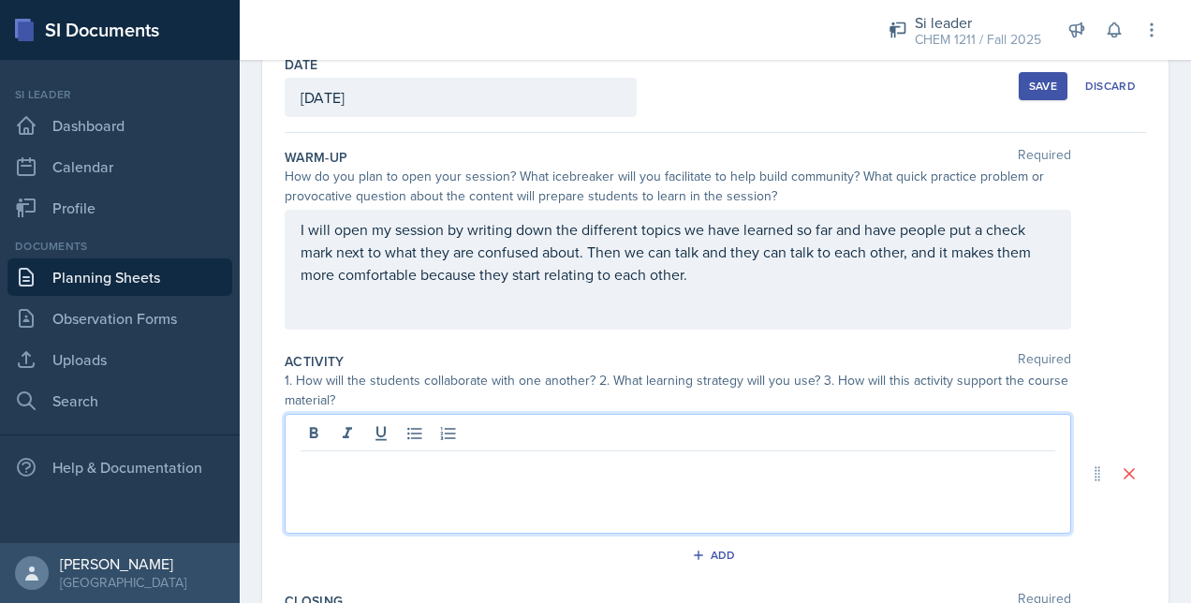
scroll to position [139, 0]
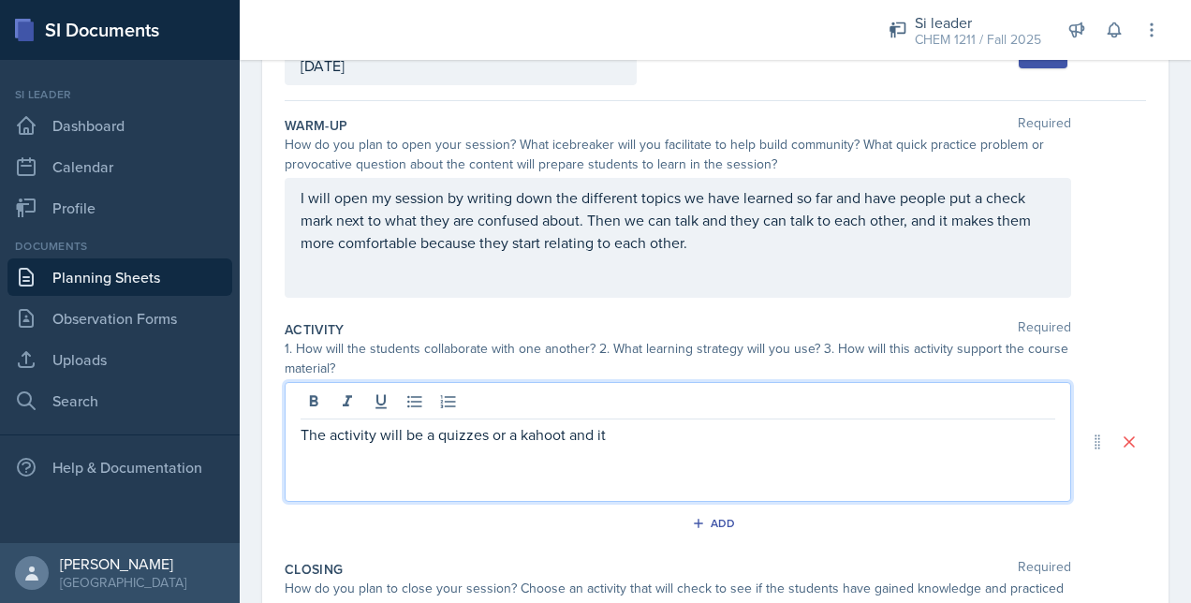
click at [642, 432] on p "The activity will be a quizzes or a kahoot and it" at bounding box center [678, 434] width 755 height 22
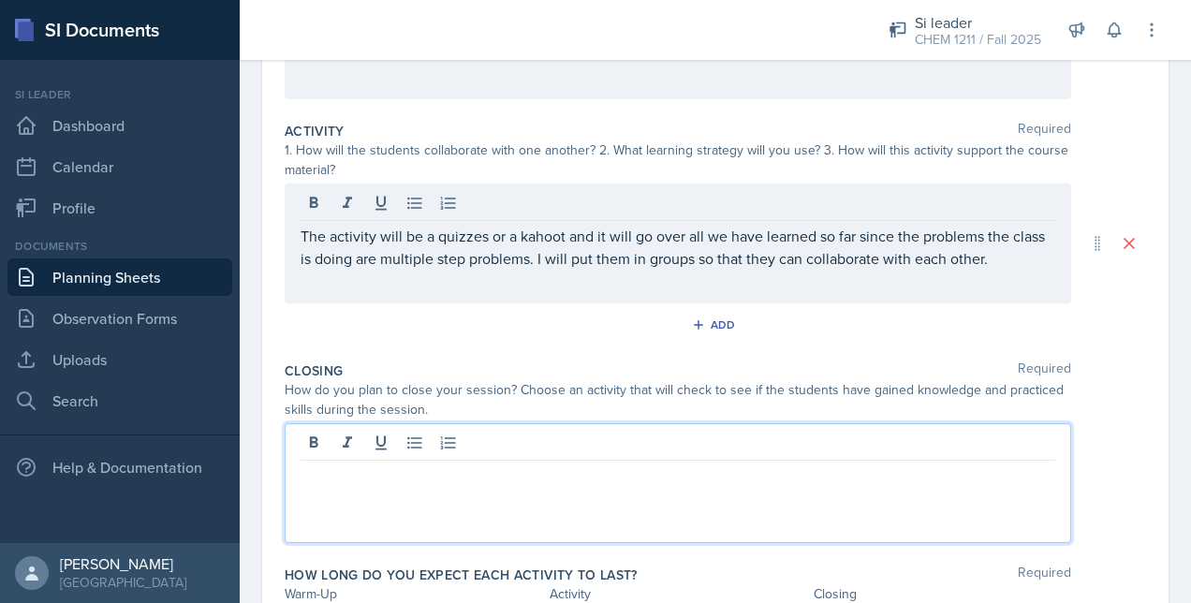
click at [393, 464] on p at bounding box center [678, 475] width 755 height 22
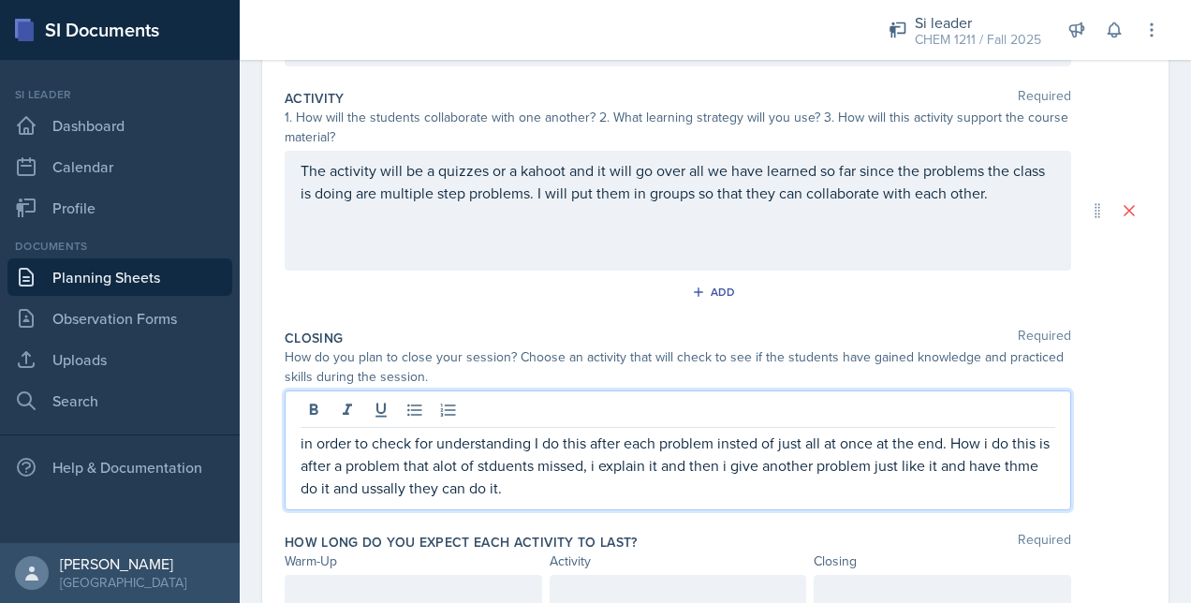
click at [750, 462] on p "in order to check for understanding I do this after each problem insted of just…" at bounding box center [678, 465] width 755 height 67
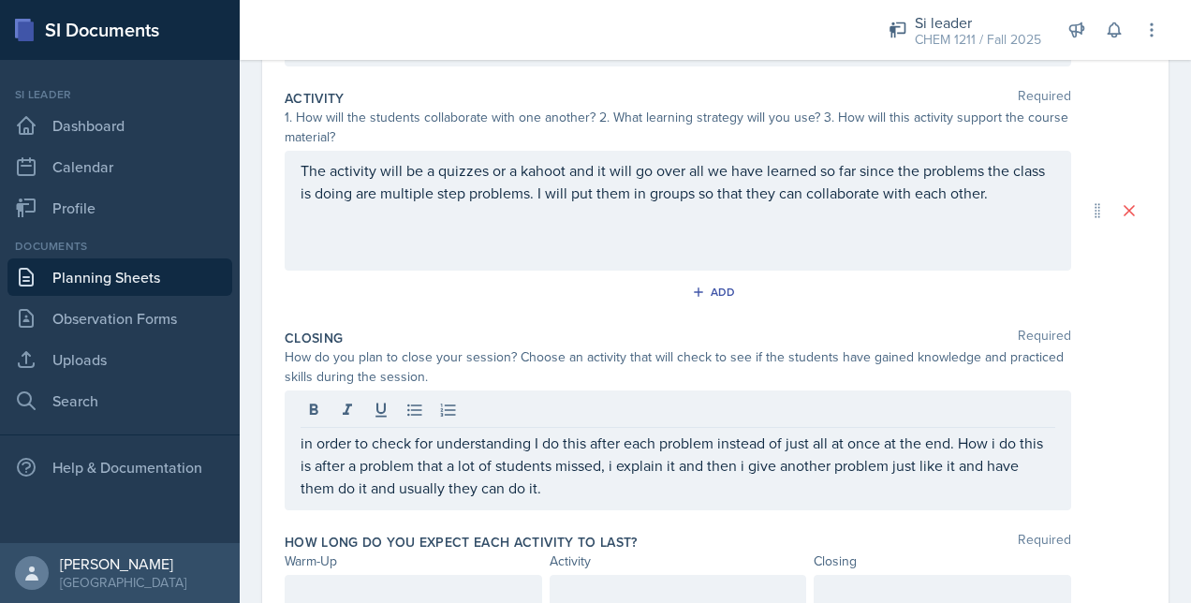
drag, startPoint x: 296, startPoint y: 439, endPoint x: 599, endPoint y: 492, distance: 307.9
click at [599, 492] on div "in order to check for understanding I do this after each problem instead of jus…" at bounding box center [678, 451] width 787 height 120
click at [667, 500] on div "in order to check for understanding I do this after each problem instead of jus…" at bounding box center [678, 451] width 787 height 120
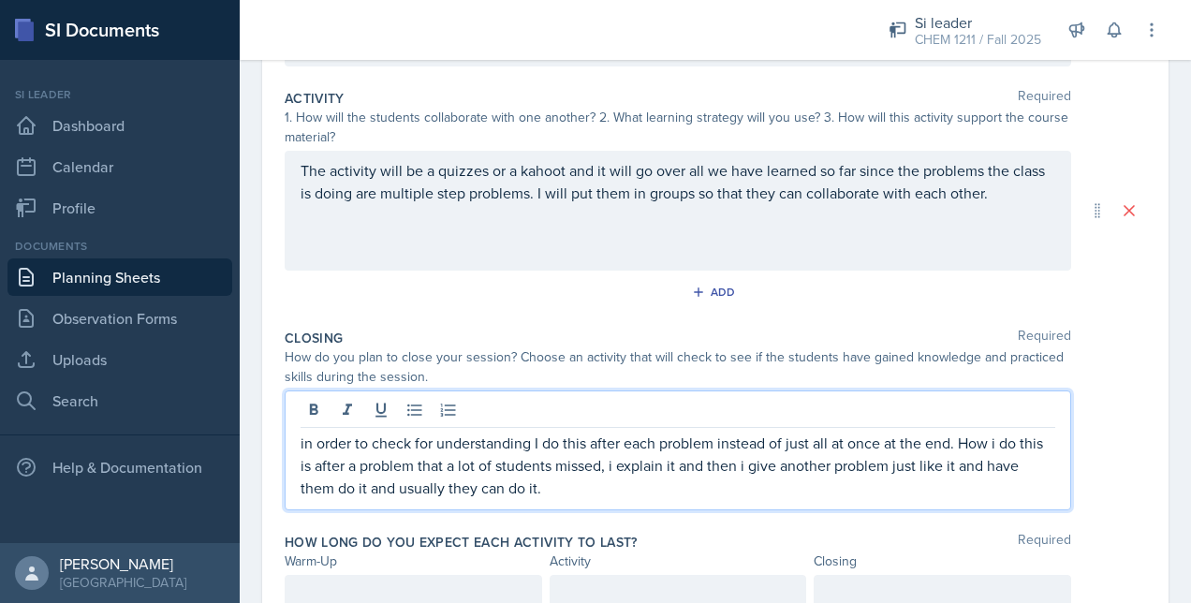
click at [625, 472] on p "in order to check for understanding I do this after each problem instead of jus…" at bounding box center [678, 465] width 755 height 67
click at [582, 496] on div "in order to check for understanding I do this after each problem instead of jus…" at bounding box center [678, 451] width 787 height 120
click at [578, 489] on p "in order to check for understanding I do this after each problem instead of jus…" at bounding box center [678, 465] width 755 height 67
drag, startPoint x: 615, startPoint y: 476, endPoint x: 278, endPoint y: 428, distance: 340.5
click at [278, 428] on div "Date [DATE] [DATE] 31 1 2 3 4 5 6 7 8 9 10 11 12 13 14 15 16 17 18 19 20 21 22 …" at bounding box center [715, 210] width 906 height 867
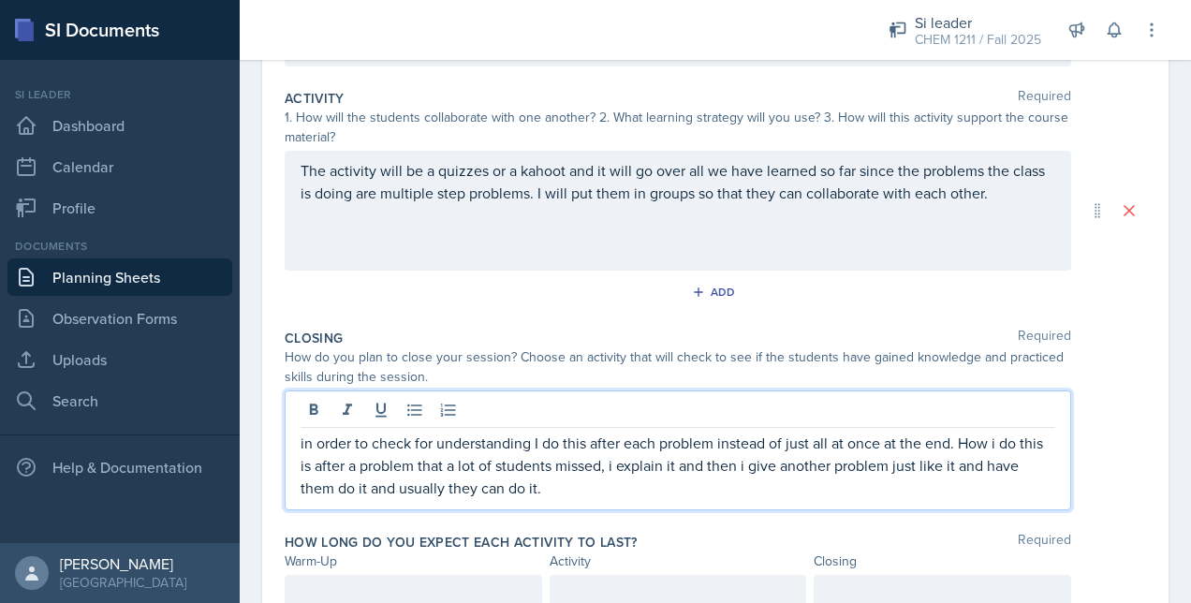
scroll to position [337, 0]
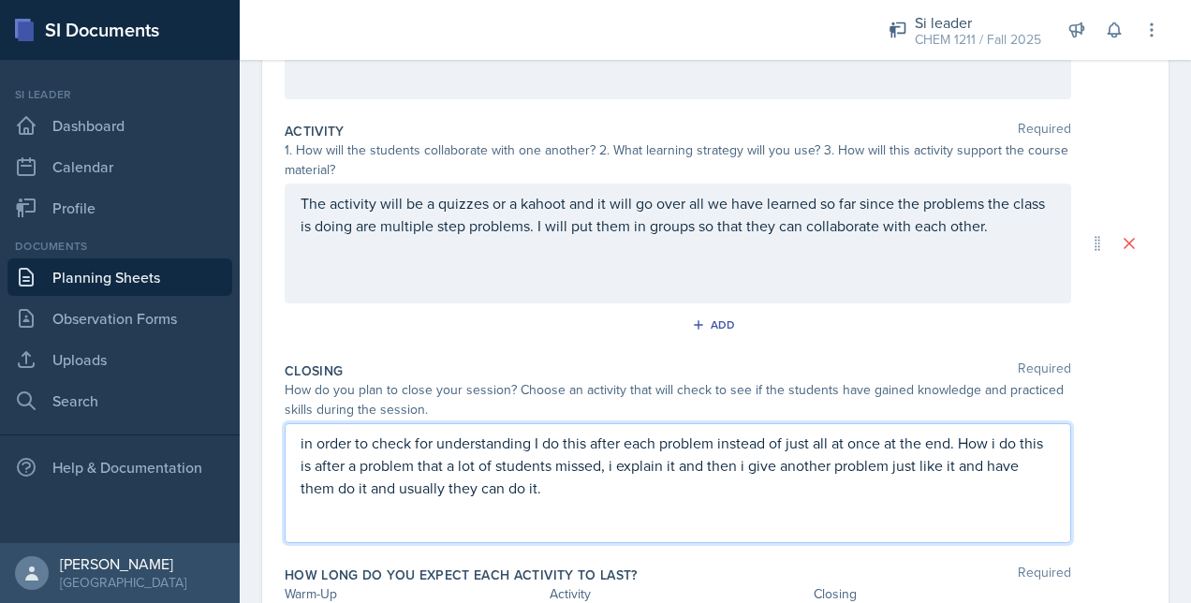
copy p "in order to check for understanding I do this after each problem instead of jus…"
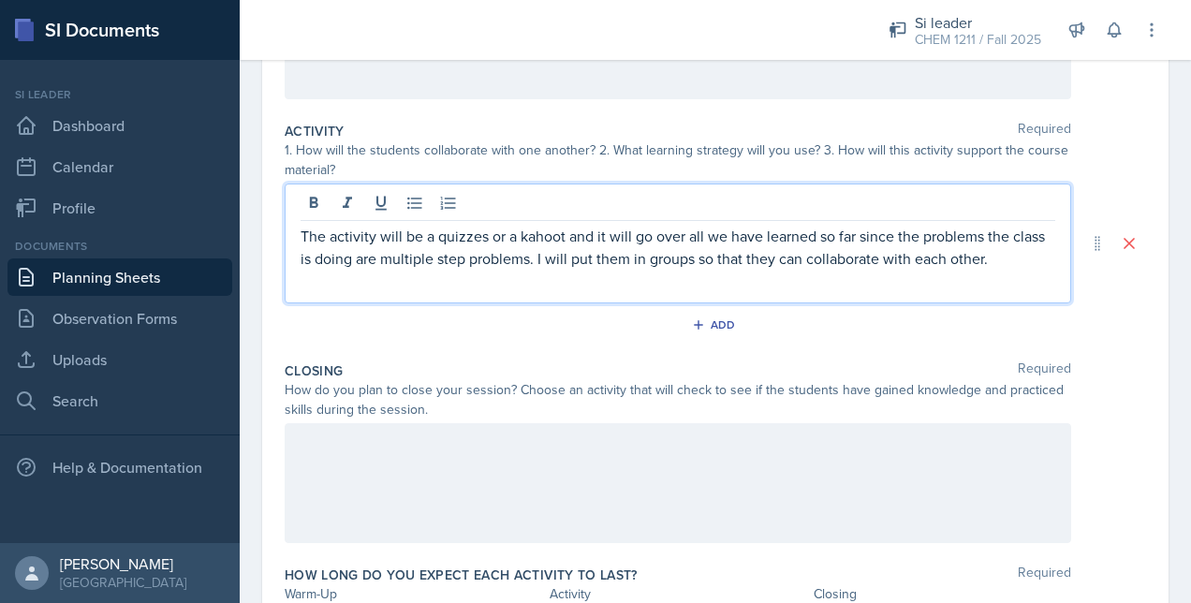
click at [1036, 225] on p "The activity will be a quizzes or a kahoot and it will go over all we have lear…" at bounding box center [678, 247] width 755 height 45
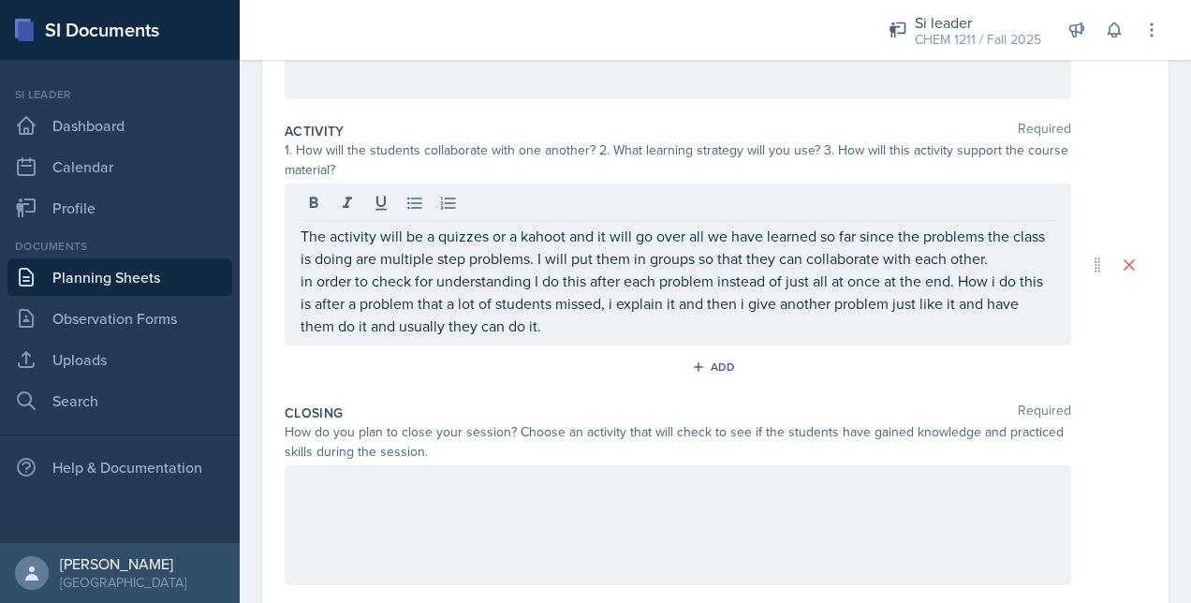
click at [553, 498] on div at bounding box center [678, 525] width 787 height 120
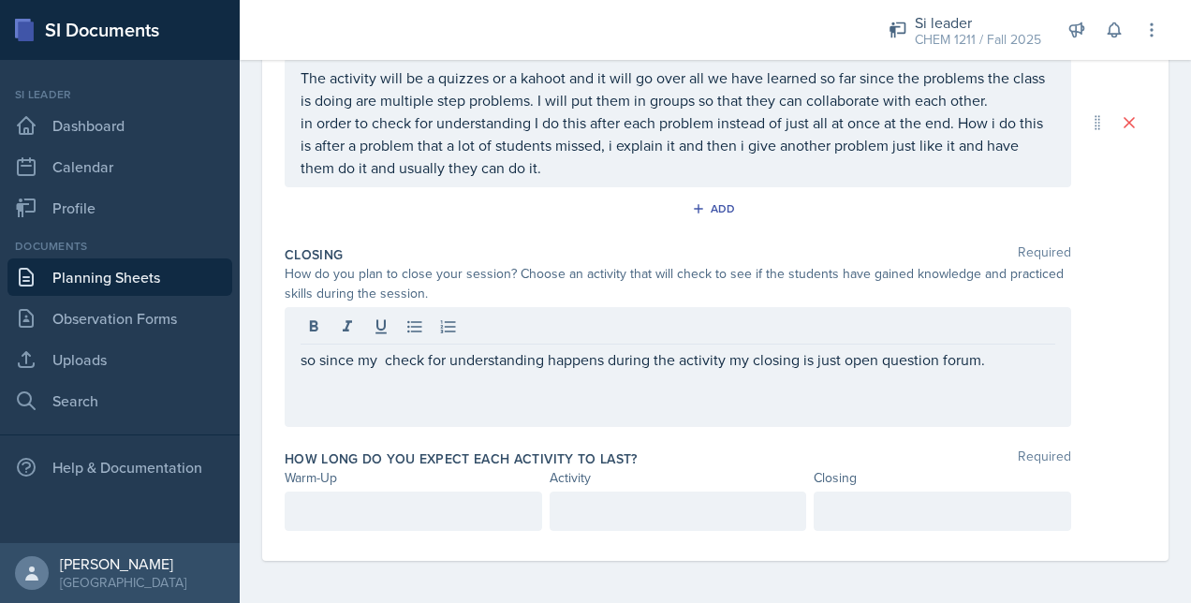
click at [322, 526] on div at bounding box center [414, 511] width 258 height 39
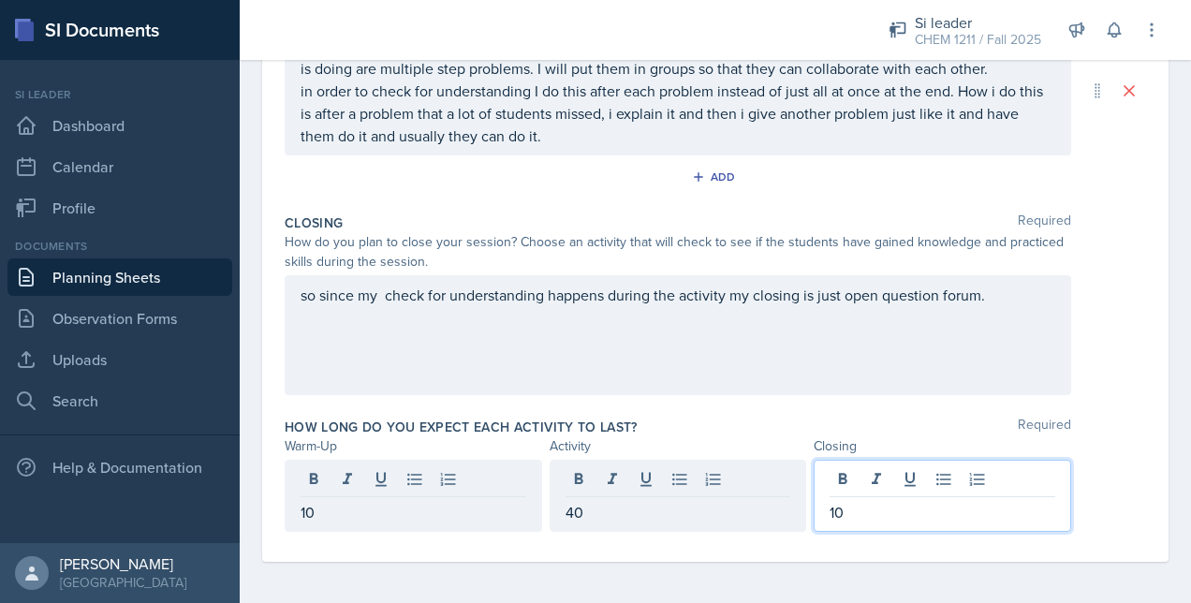
scroll to position [0, 0]
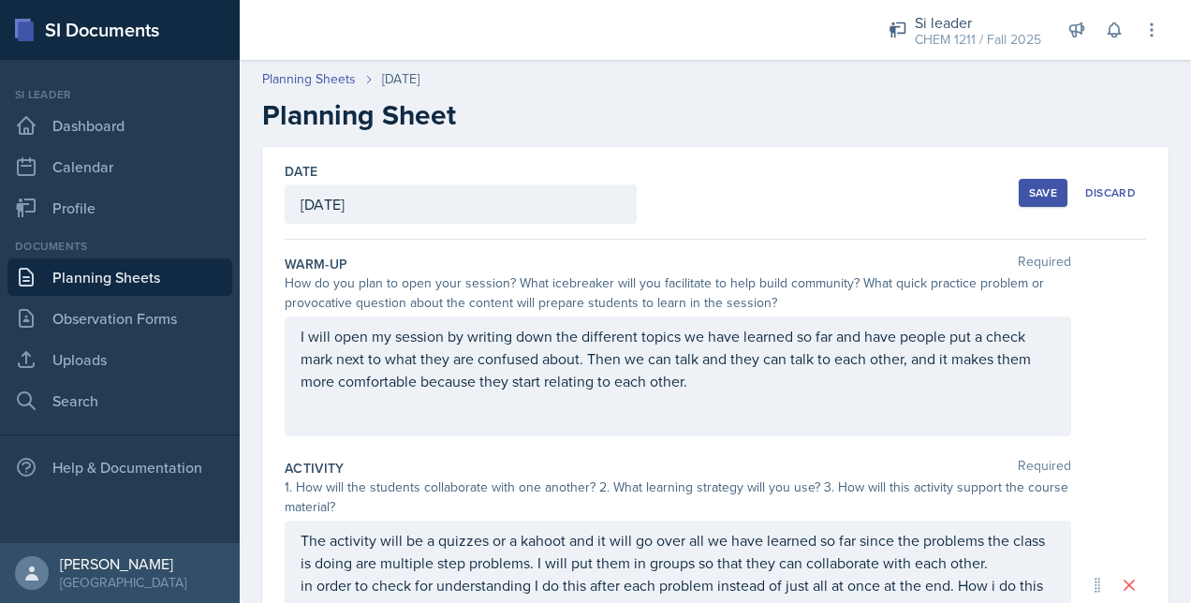
click at [1029, 196] on div "Save" at bounding box center [1043, 192] width 28 height 15
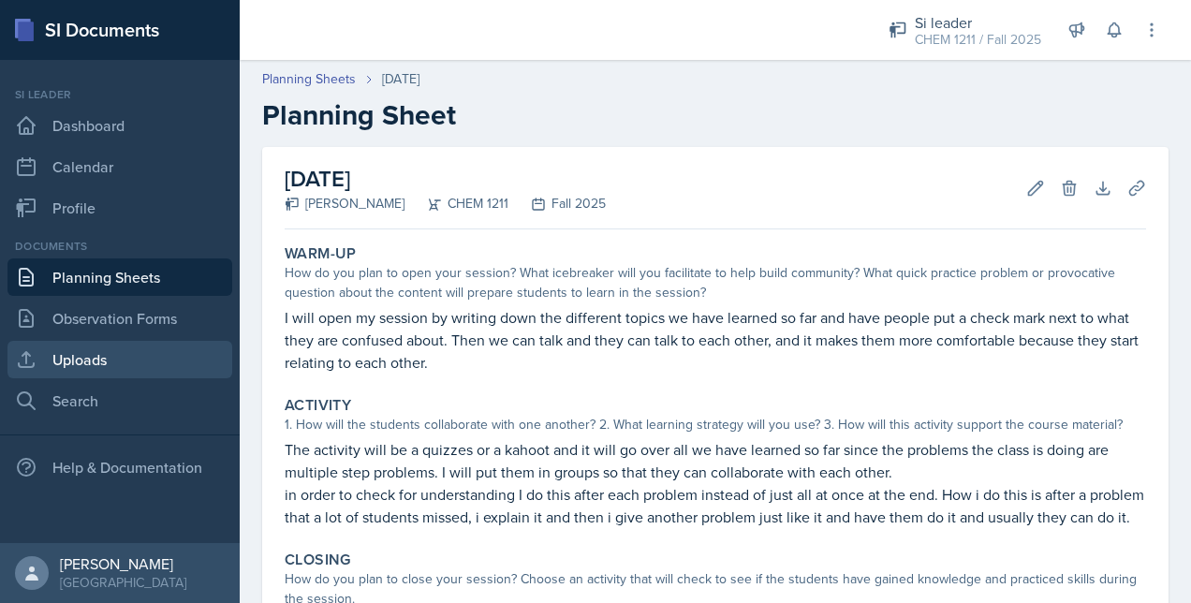
click at [96, 363] on link "Uploads" at bounding box center [119, 359] width 225 height 37
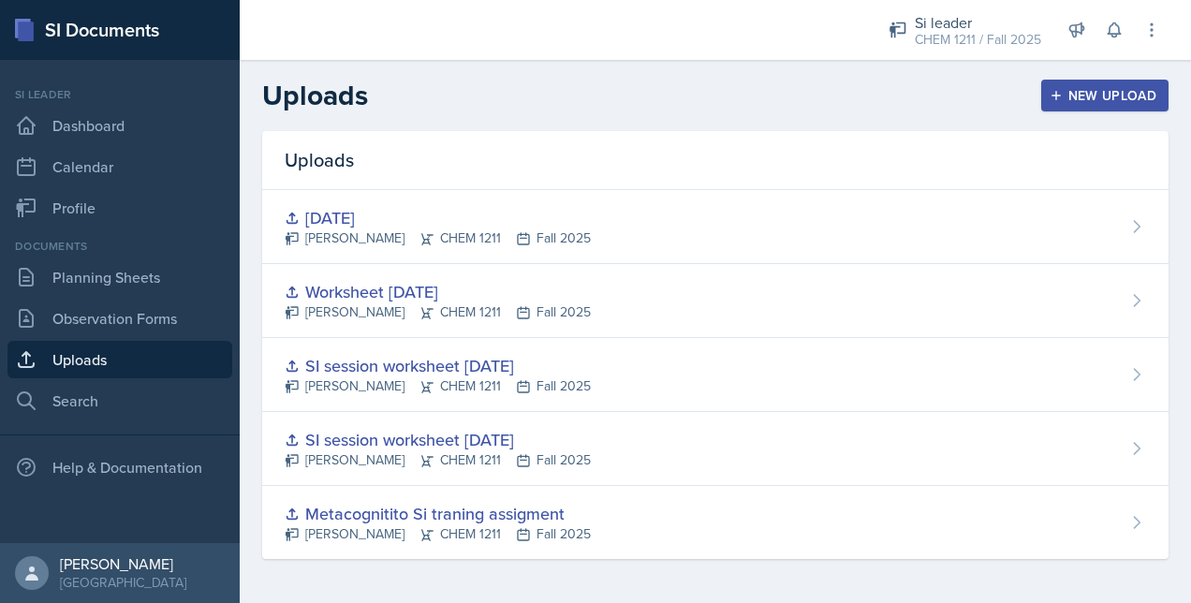
click at [1058, 93] on icon "button" at bounding box center [1056, 95] width 13 height 13
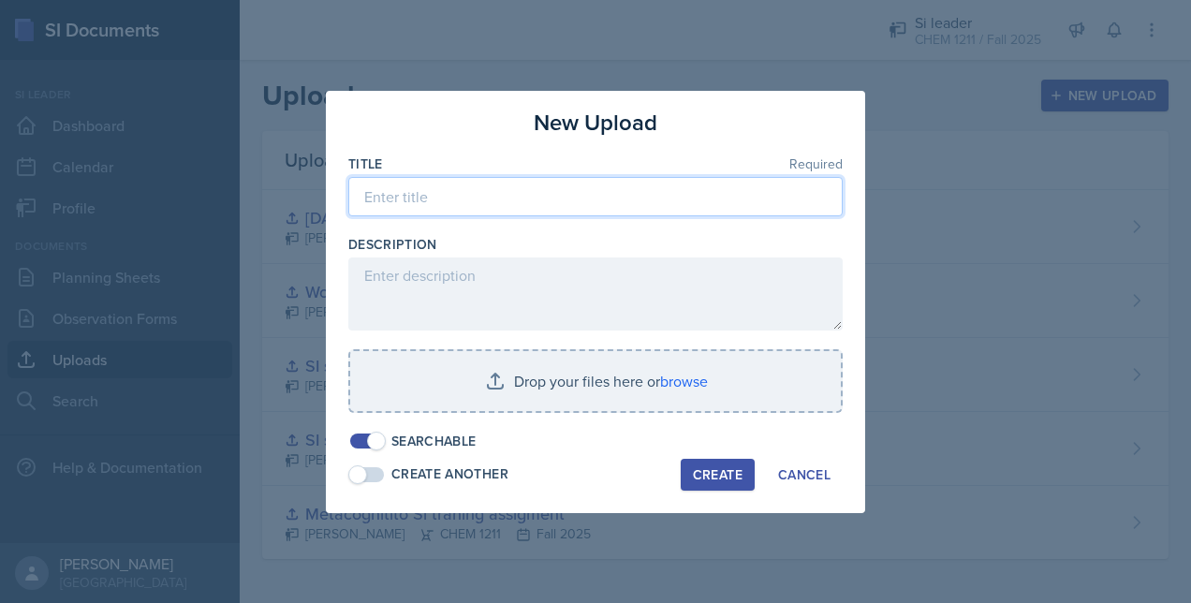
click at [528, 189] on input at bounding box center [595, 196] width 494 height 39
type input "different Kahoot's I will use"
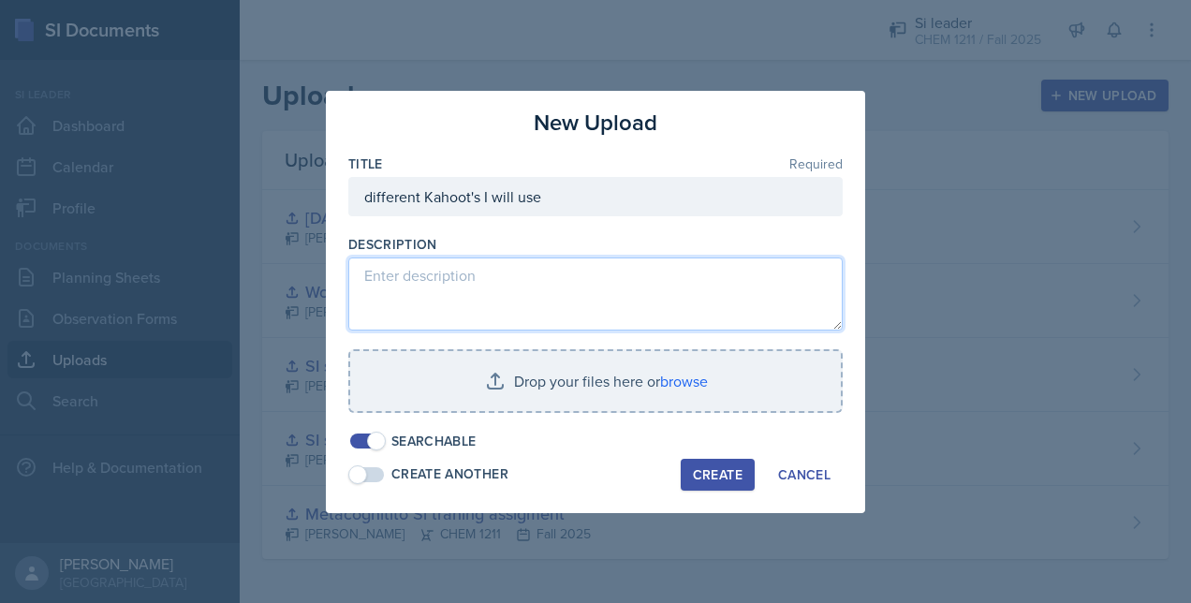
click at [457, 288] on textarea at bounding box center [595, 294] width 494 height 73
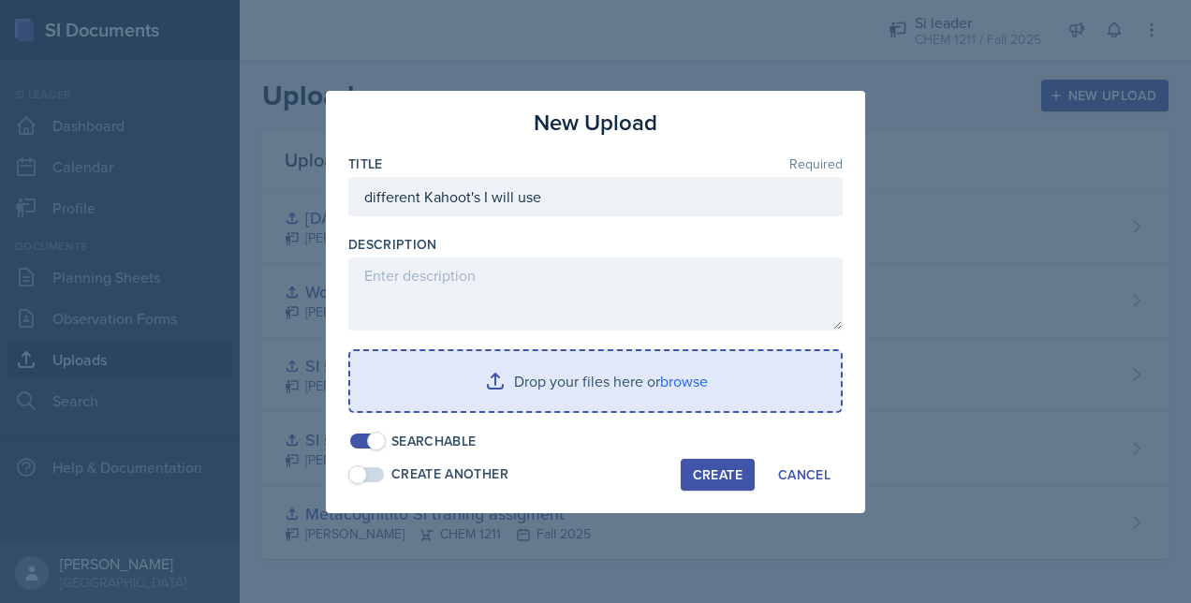
click at [513, 383] on input "file" at bounding box center [595, 381] width 491 height 60
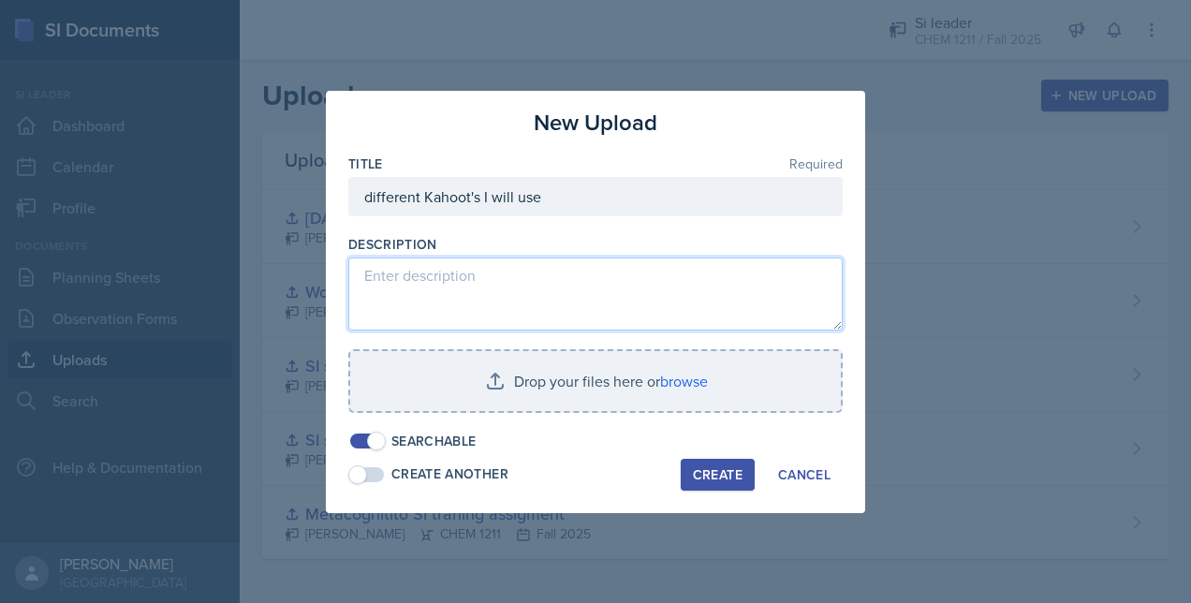
click at [453, 289] on textarea at bounding box center [595, 294] width 494 height 73
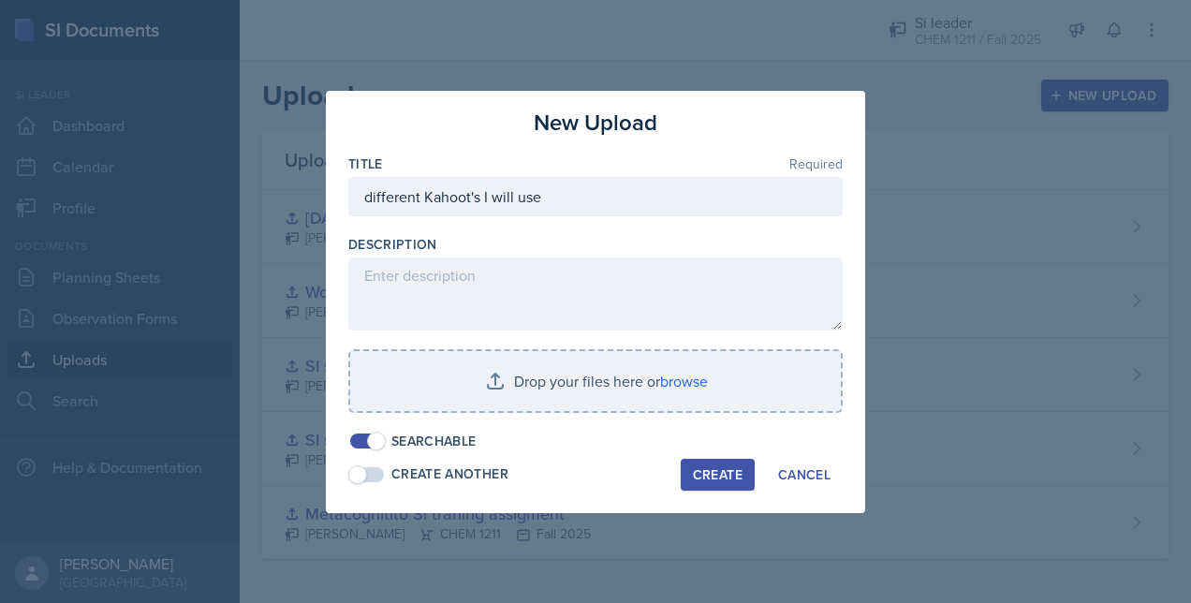
click at [374, 471] on span at bounding box center [367, 474] width 34 height 15
click at [374, 471] on span at bounding box center [376, 474] width 19 height 19
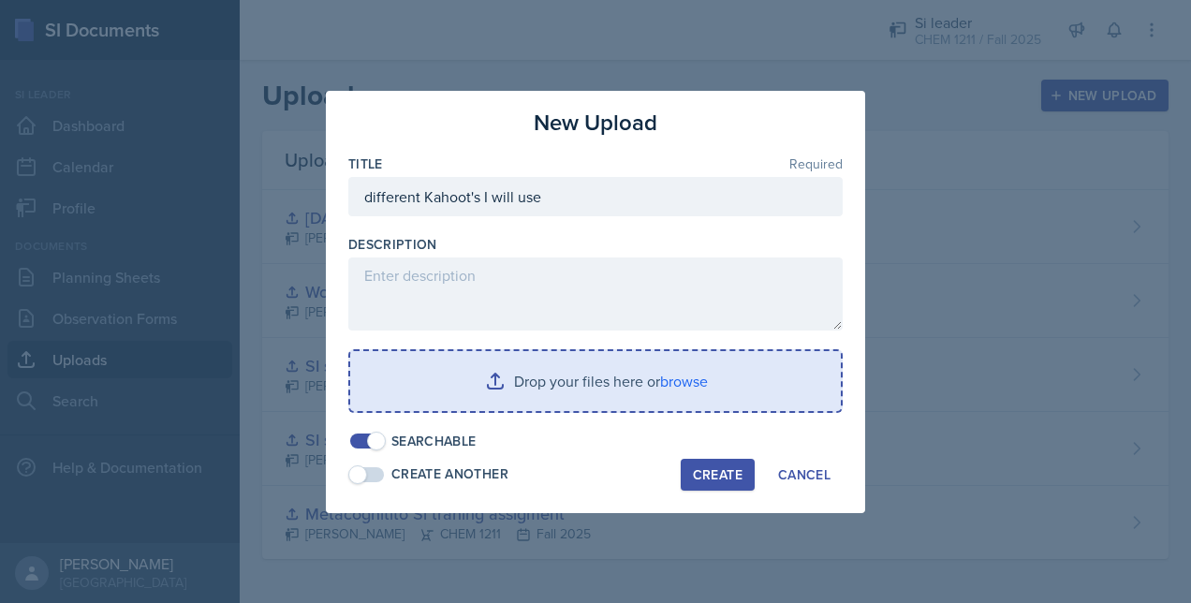
click at [440, 369] on input "file" at bounding box center [595, 381] width 491 height 60
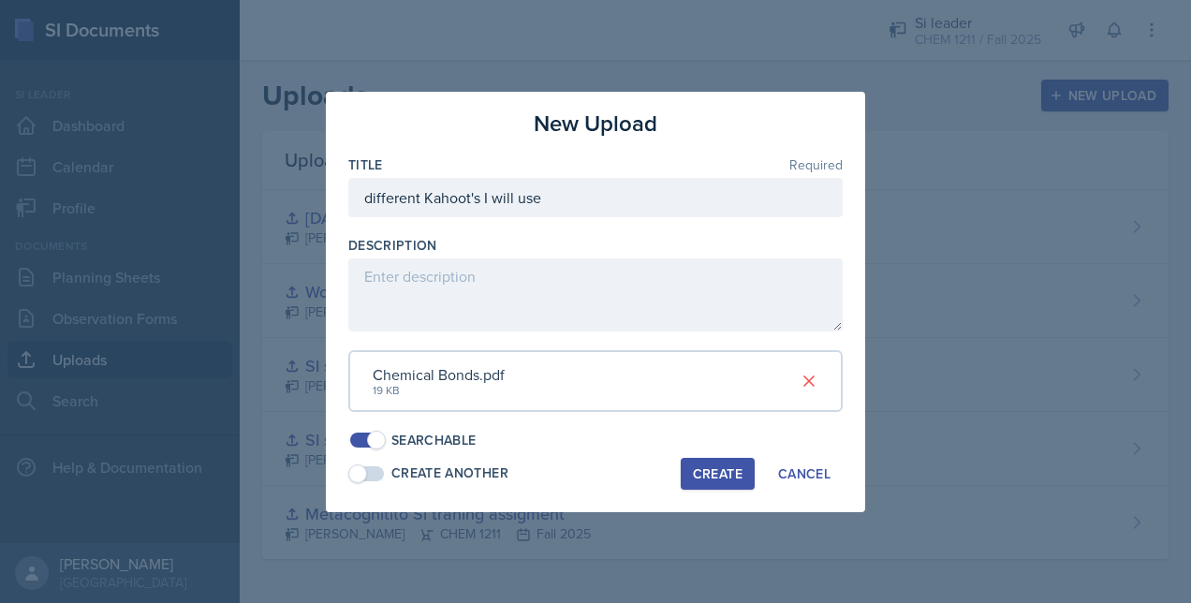
click at [738, 472] on div "Create" at bounding box center [718, 473] width 50 height 15
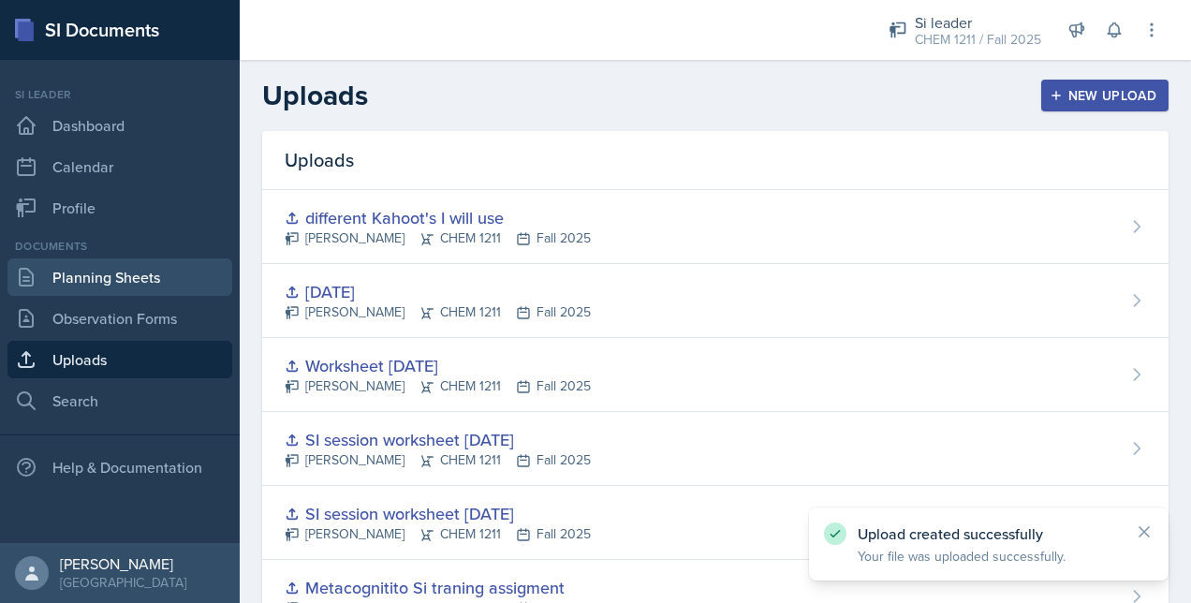
click at [83, 274] on link "Planning Sheets" at bounding box center [119, 276] width 225 height 37
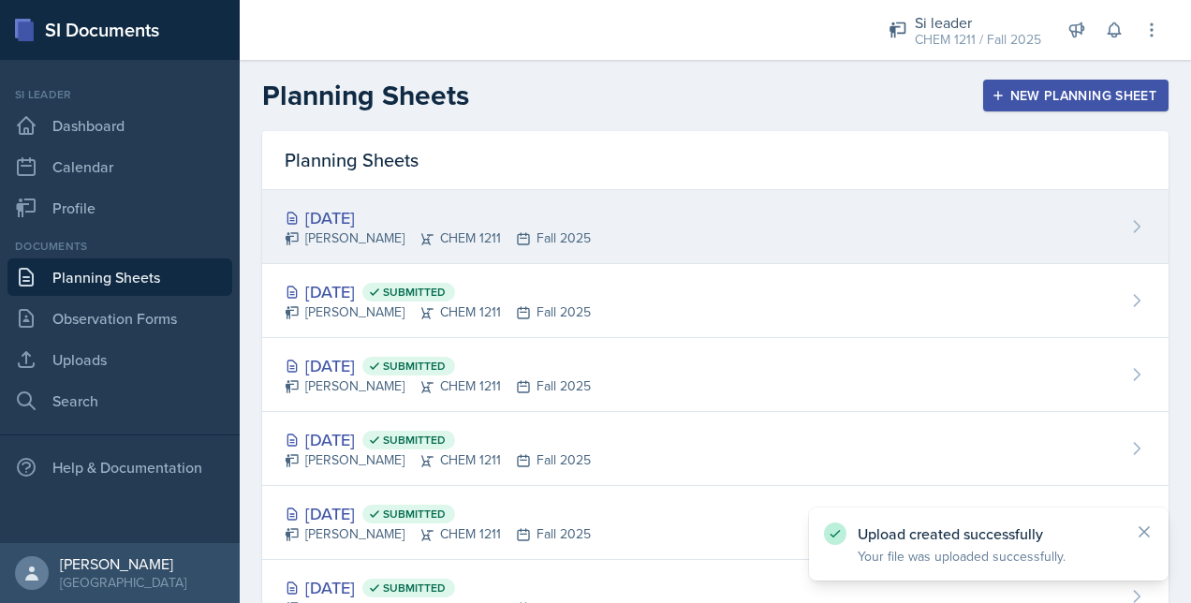
click at [509, 237] on div "[PERSON_NAME] CHEM 1211 Fall 2025" at bounding box center [438, 238] width 306 height 20
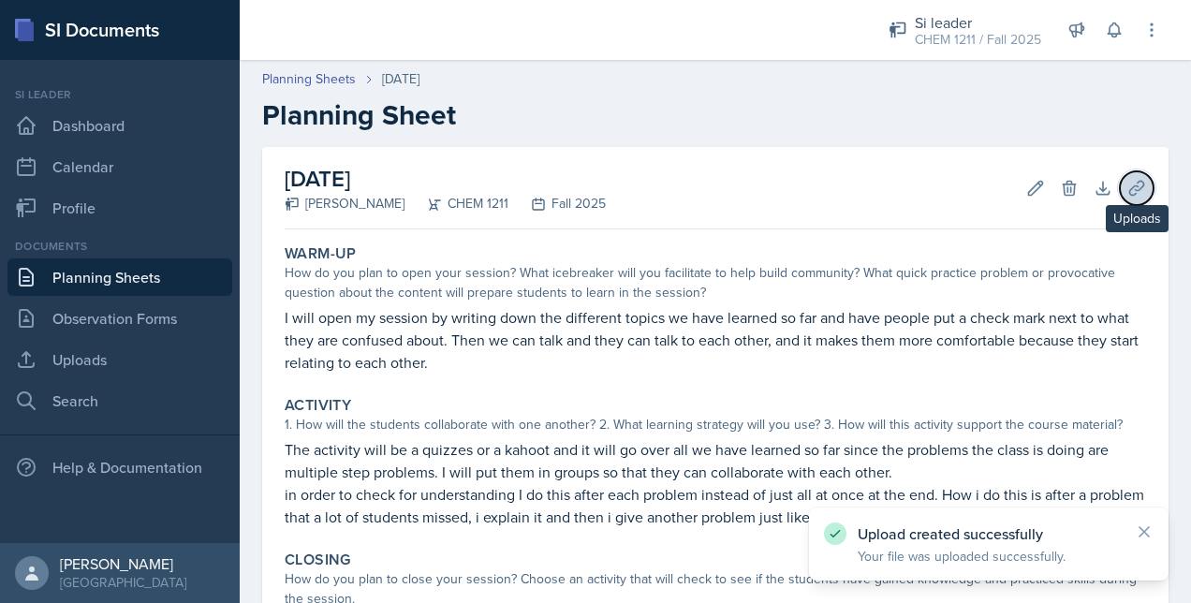
click at [1127, 180] on icon at bounding box center [1136, 188] width 19 height 19
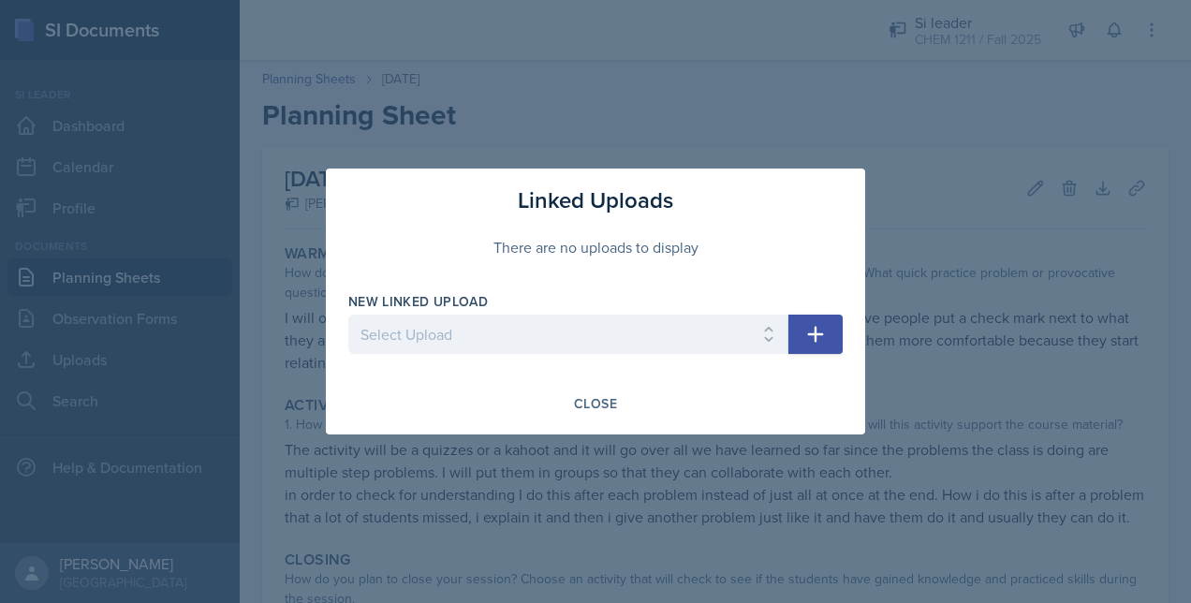
click at [463, 314] on div "New Linked Upload Select Upload Metacognitito Si traning assigment SI session w…" at bounding box center [568, 332] width 440 height 81
click at [461, 324] on select "Select Upload Metacognitito Si traning assigment SI session worksheet [DATE] SI…" at bounding box center [568, 334] width 440 height 39
select select "5641a7b8-141f-439f-827b-3d3d91d69e34"
click at [348, 315] on select "Select Upload Metacognitito Si traning assigment SI session worksheet [DATE] SI…" at bounding box center [568, 334] width 440 height 39
click at [820, 335] on icon "button" at bounding box center [815, 334] width 22 height 22
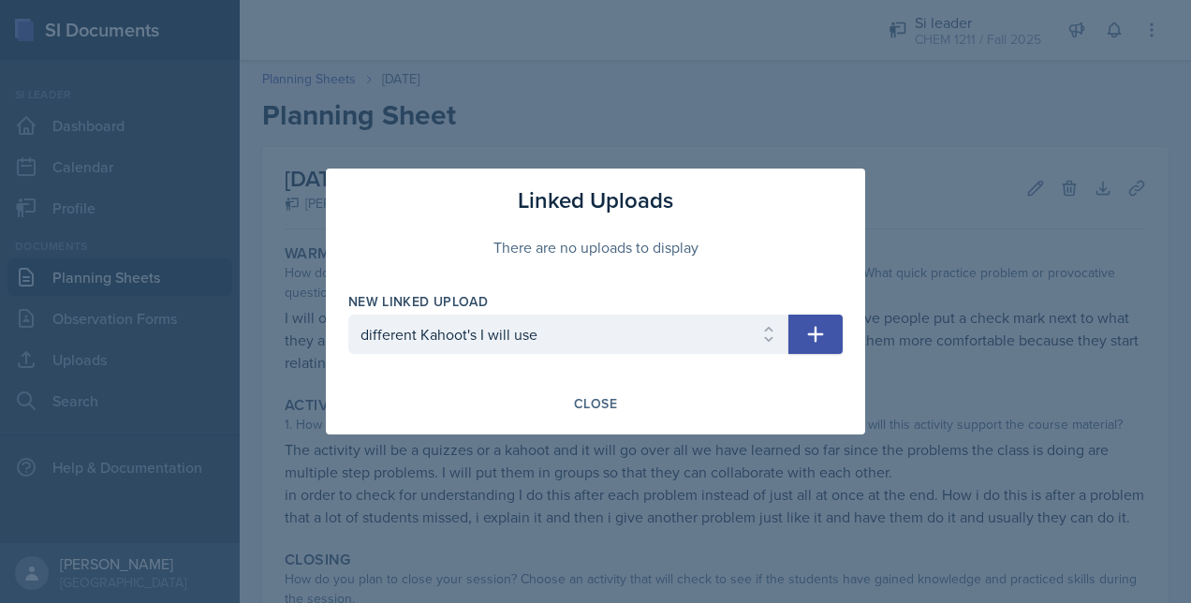
select select
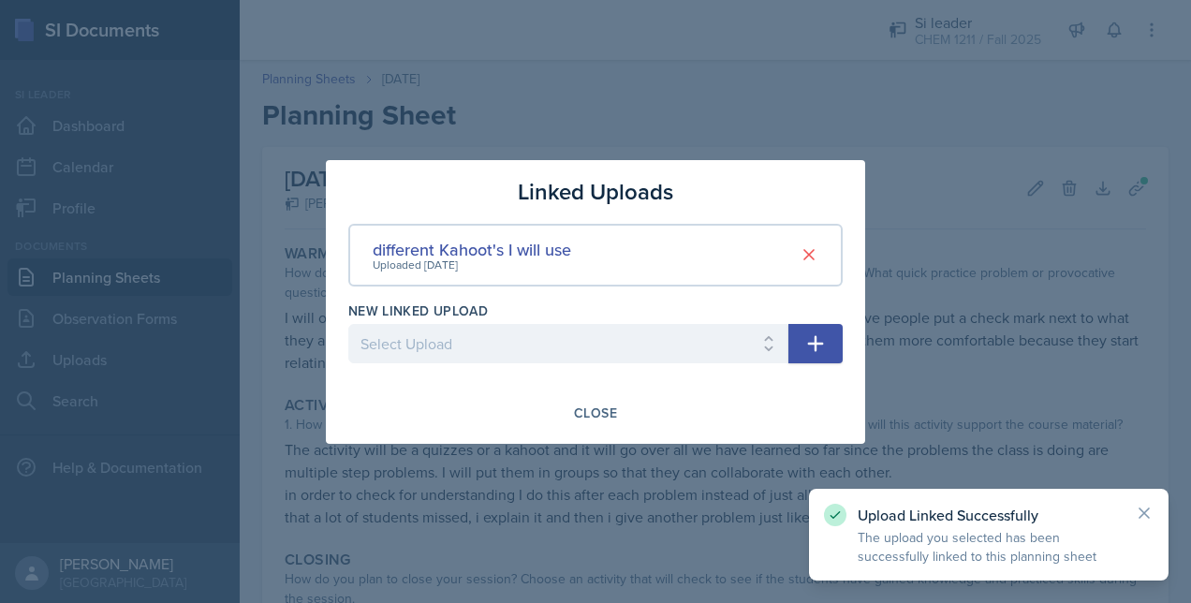
click at [678, 464] on div at bounding box center [595, 301] width 1191 height 603
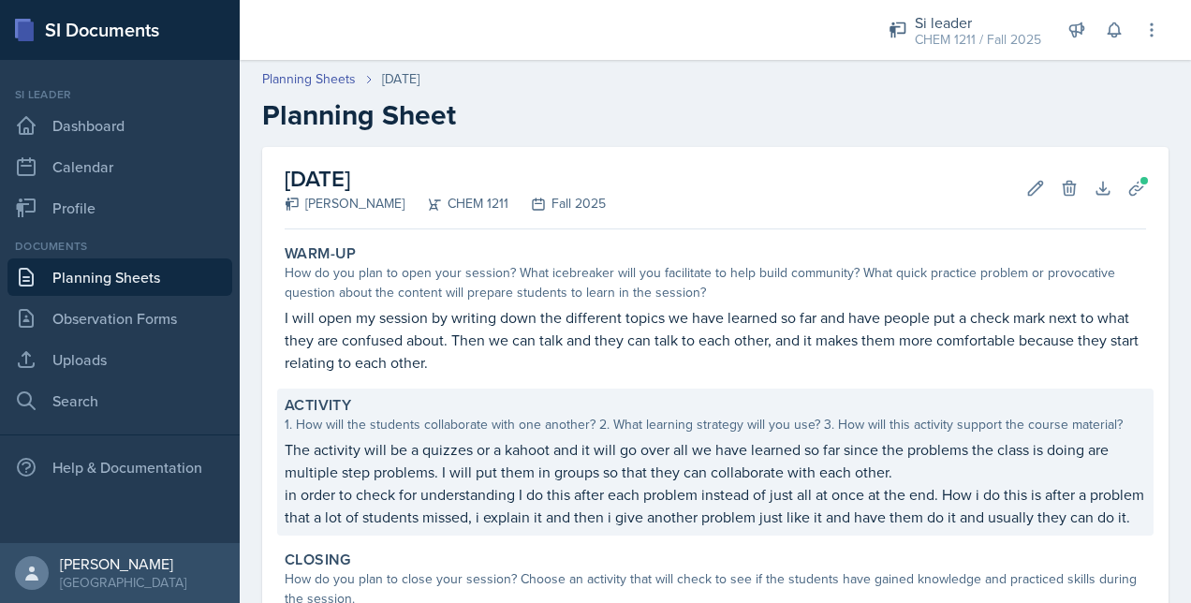
scroll to position [270, 0]
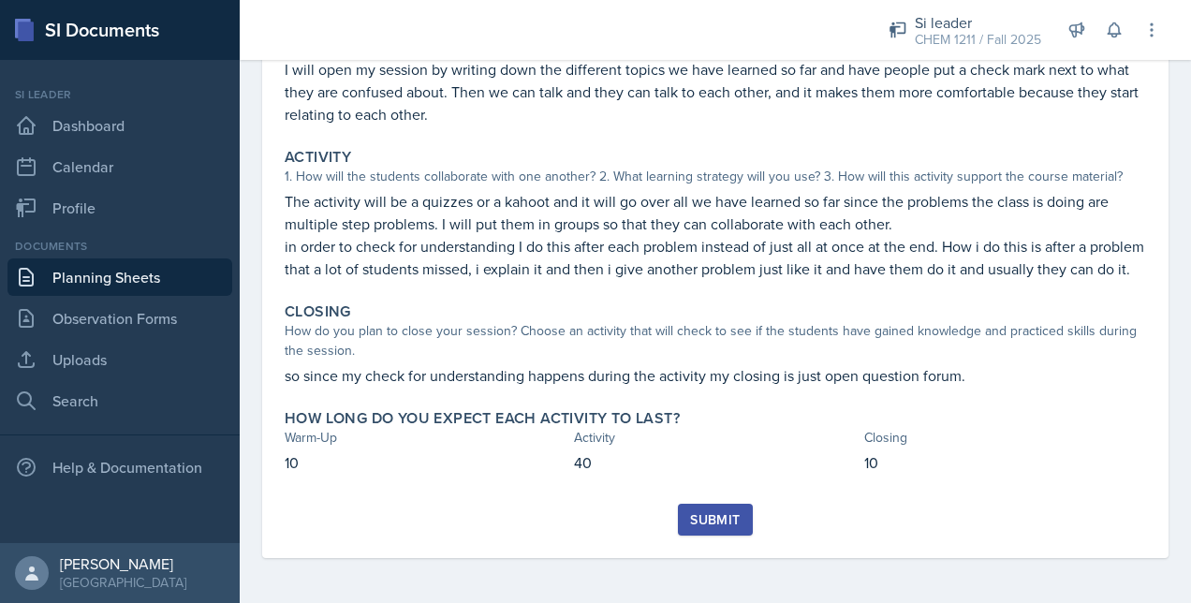
click at [699, 526] on div "Submit" at bounding box center [715, 519] width 50 height 15
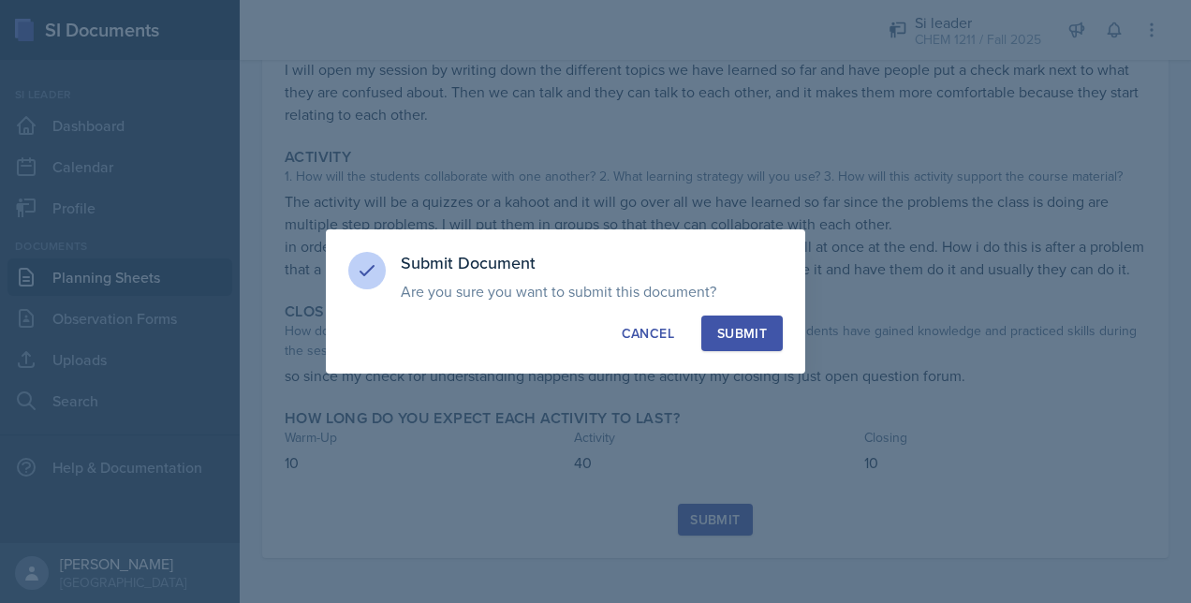
click at [745, 345] on button "Submit" at bounding box center [741, 334] width 81 height 36
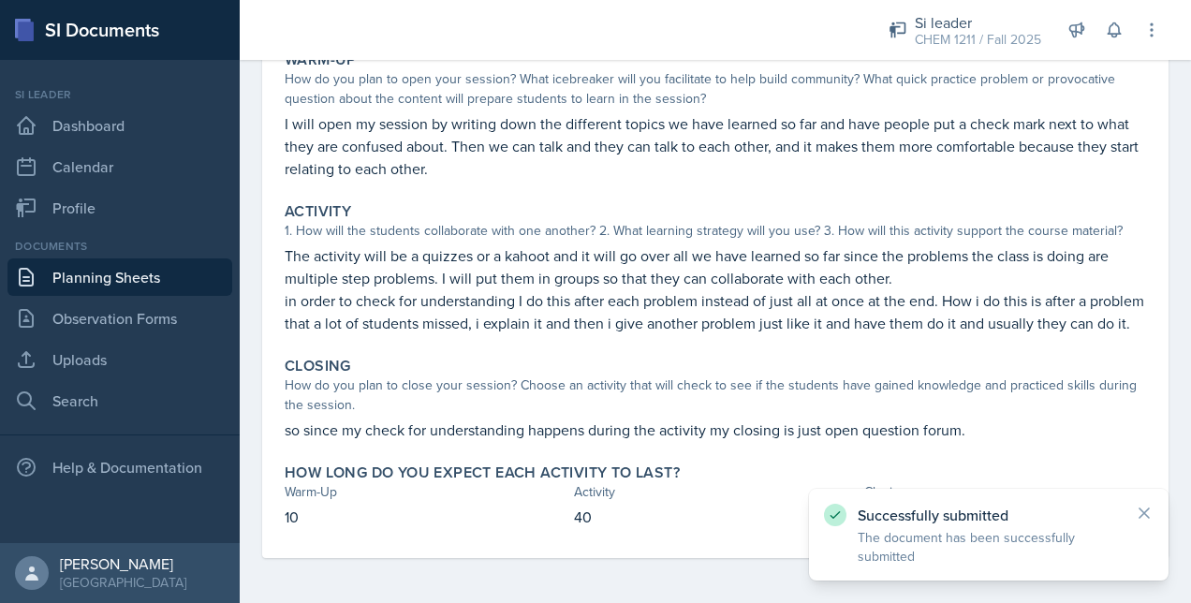
scroll to position [215, 0]
